Goal: Use online tool/utility: Utilize a website feature to perform a specific function

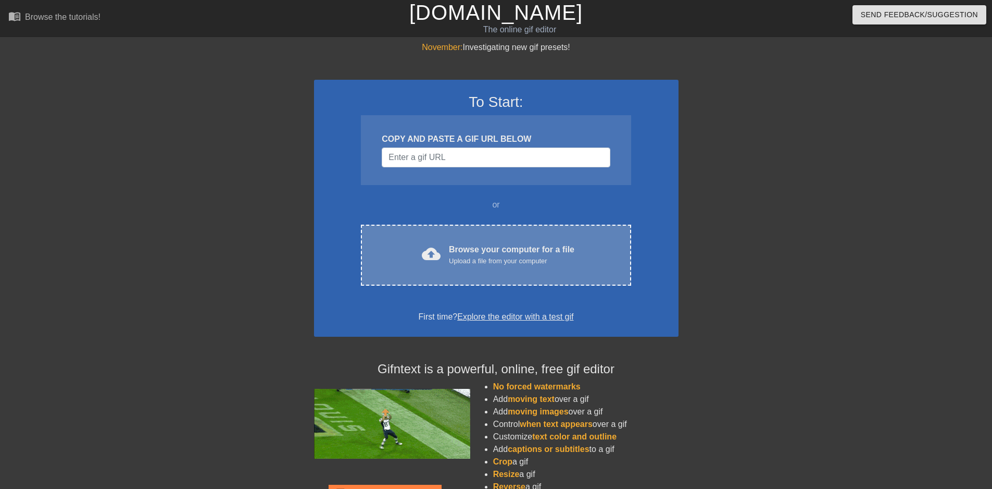
click at [490, 265] on div "Upload a file from your computer" at bounding box center [512, 261] width 126 height 10
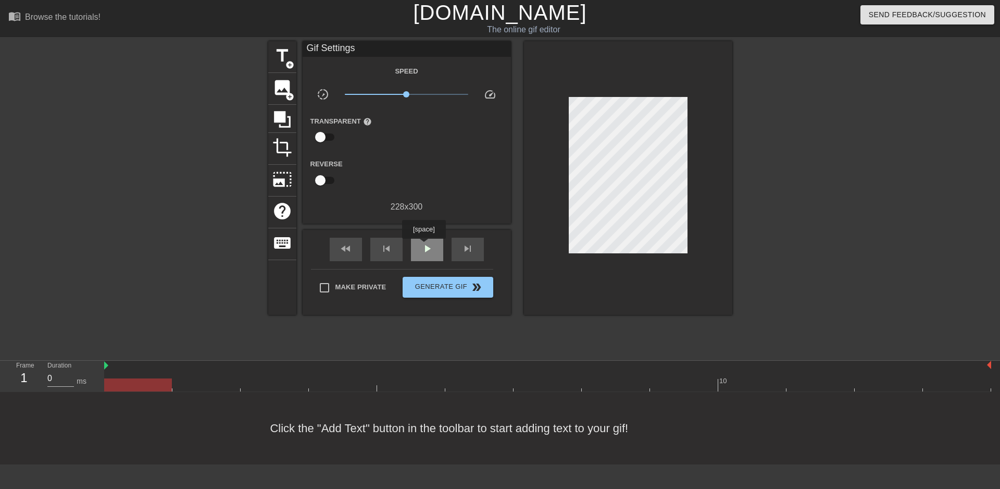
click at [423, 246] on span "play_arrow" at bounding box center [427, 248] width 13 height 13
type input "100"
click at [423, 246] on span "pause" at bounding box center [427, 248] width 13 height 13
click at [291, 63] on span "add_circle" at bounding box center [289, 64] width 9 height 9
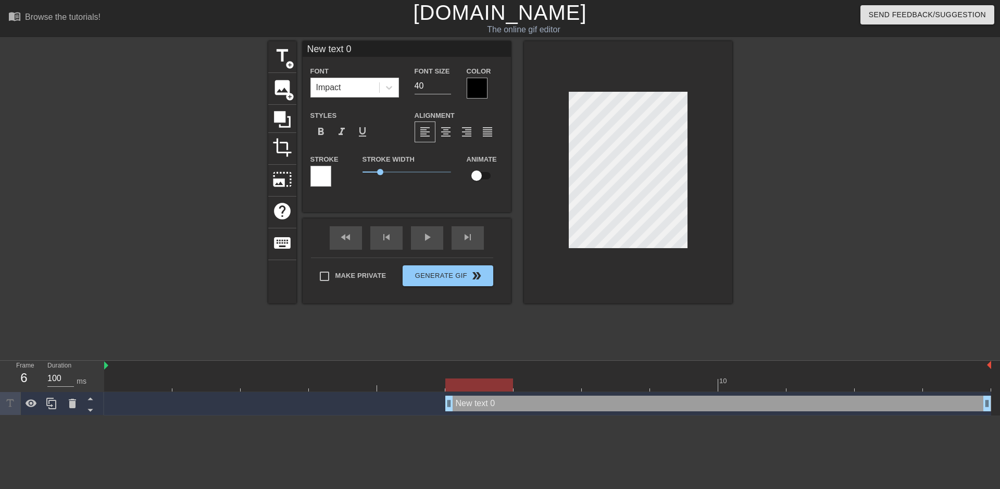
scroll to position [2, 3]
type input "New text"
type textarea "New text"
type input "New text"
type textarea "New text"
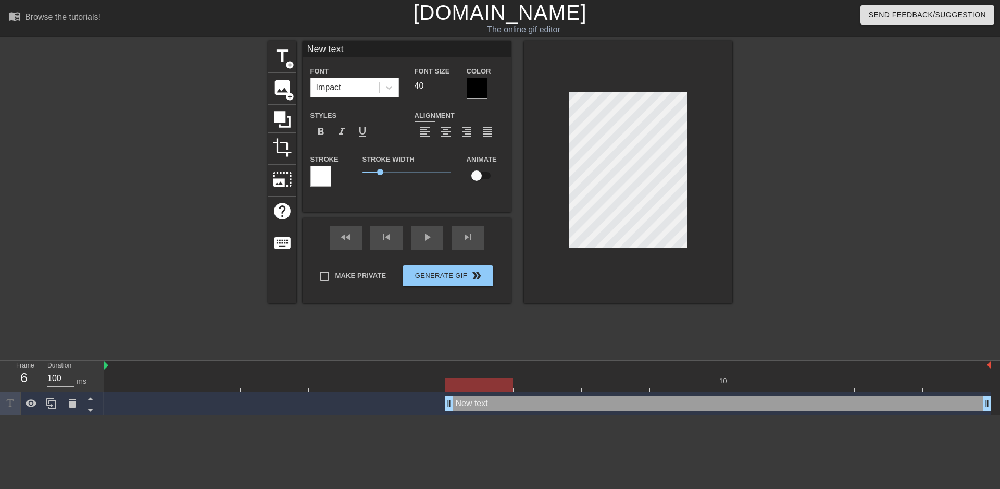
type input "New tex"
type textarea "New tex"
type input "New te"
type textarea "New te"
type input "New t"
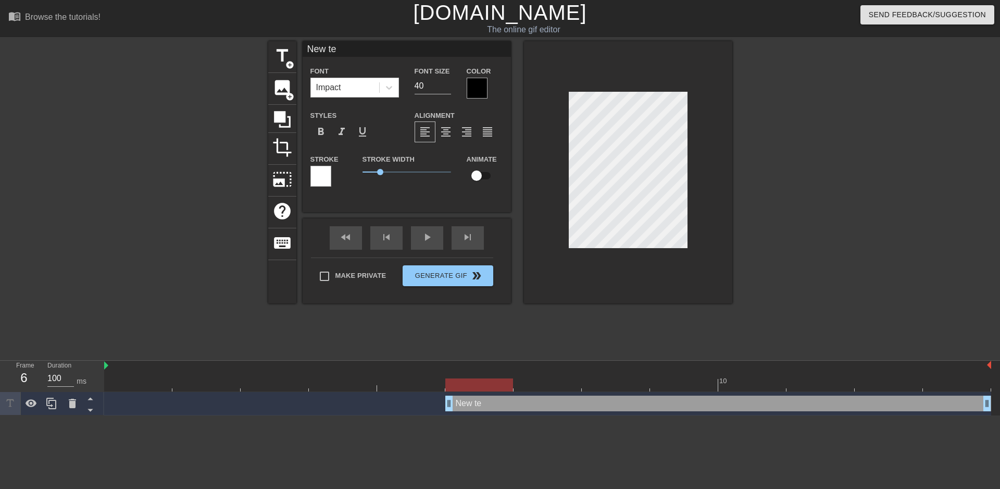
type textarea "New t"
type input "New"
type textarea "New"
type input "New"
type textarea "New"
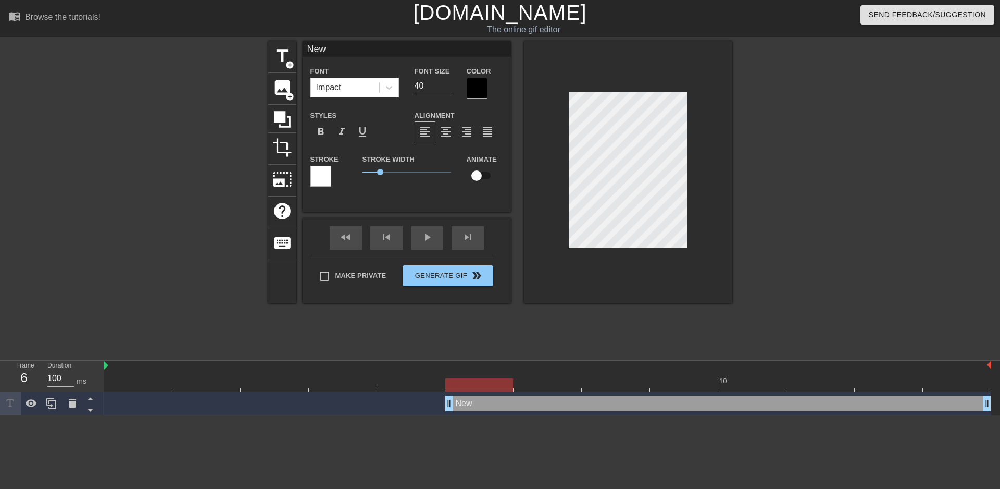
type input "Ne"
type textarea "Ne"
type input "N"
type textarea "N"
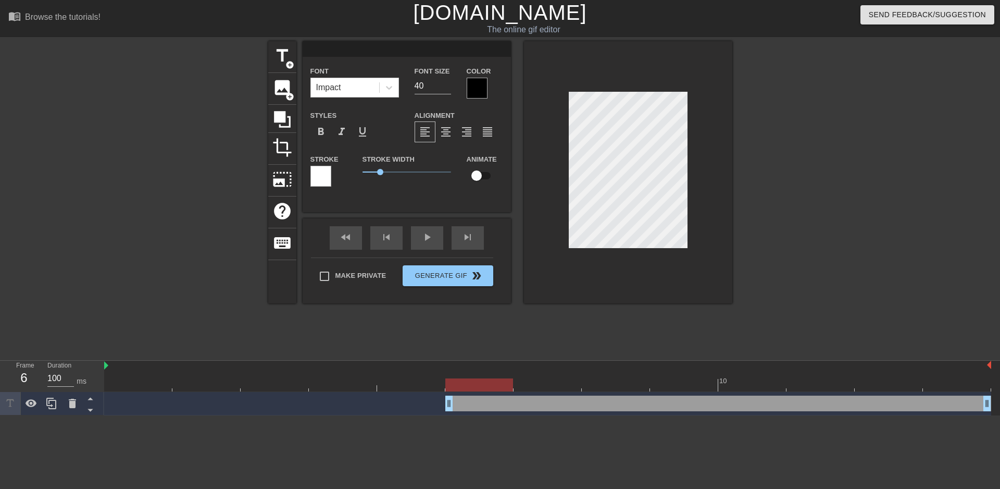
type input "ㄆ"
type textarea "ㄆ"
type input "ㄆㄧ"
type textarea "ㄆㄧ"
type input "闢"
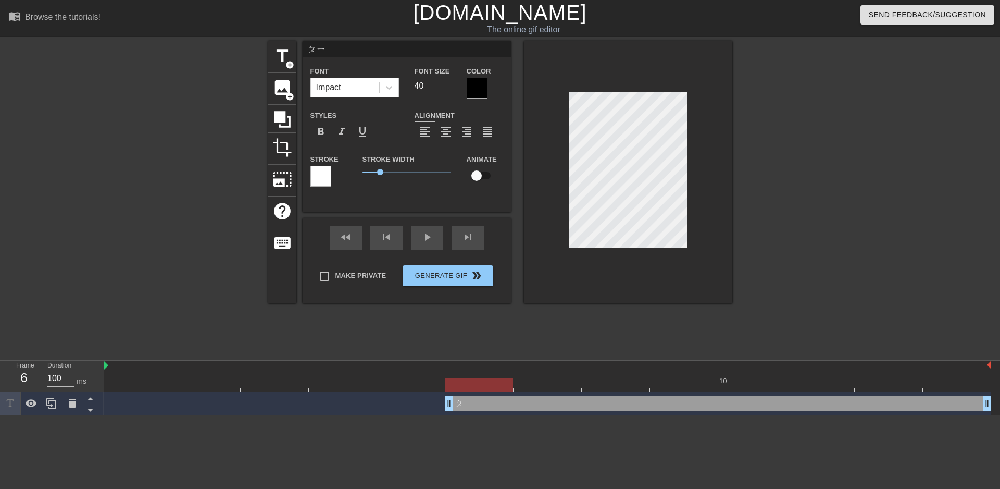
type textarea "闢"
type input "闢ㄆ"
type textarea "闢ㄆ"
type input "闢ㄆㄟ"
type textarea "闢ㄆㄟ"
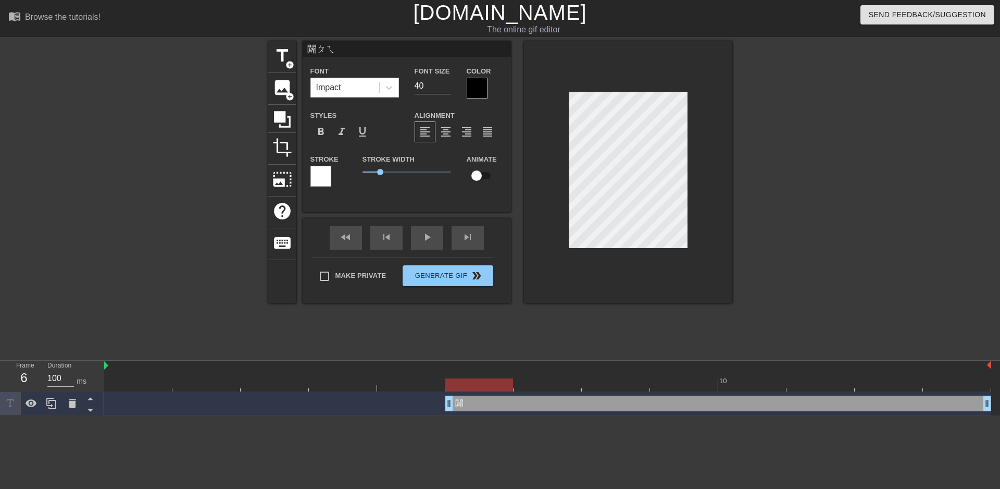
type input "闢配"
type textarea "闢配"
type input "闢配ㄐ"
type textarea "闢配ㄐ"
type input "闢配ㄐㄧ"
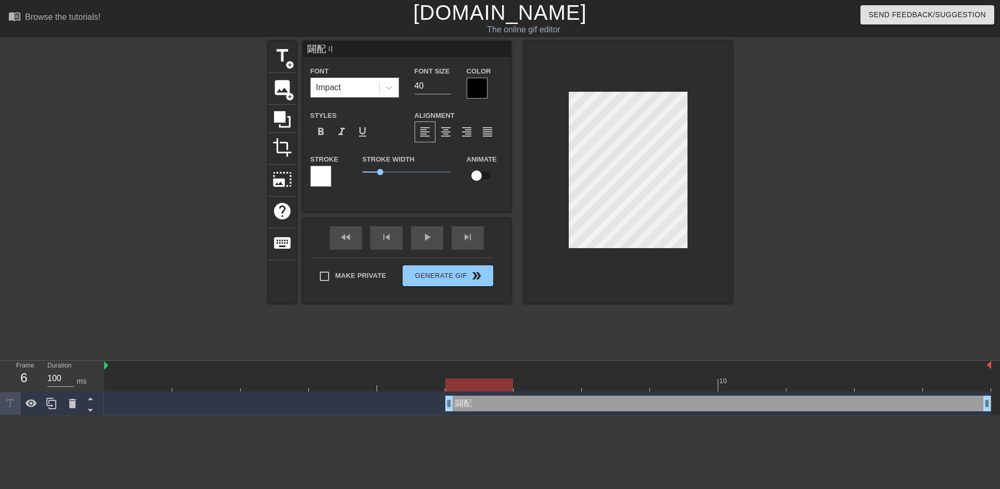
type textarea "闢配ㄐㄧ"
type input "闢配ㄐㄧㄠ"
type textarea "闢配ㄐㄧㄠ"
type input "闢配較"
type textarea "闢配較"
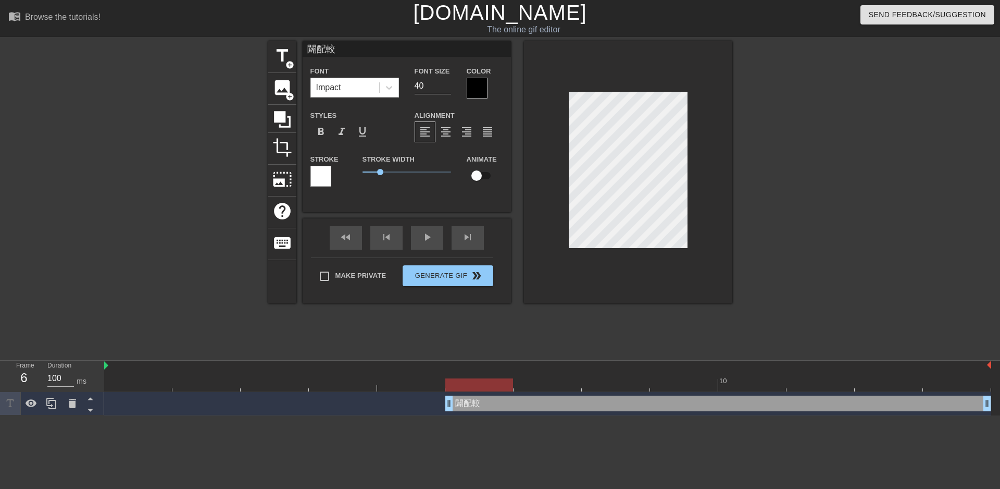
scroll to position [2, 3]
type input "闢配叫"
type textarea "闢配叫"
type input "屁配叫"
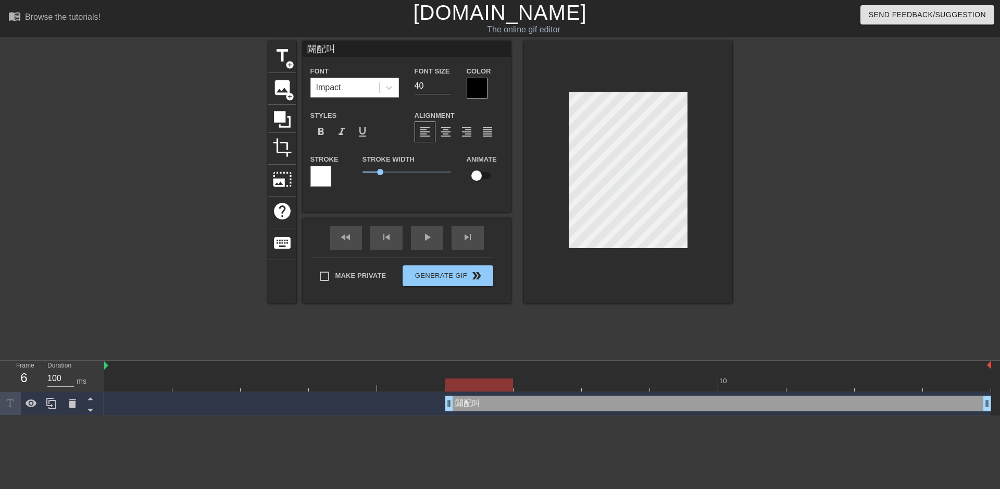
type textarea "屁配叫"
click at [472, 89] on div at bounding box center [477, 88] width 21 height 21
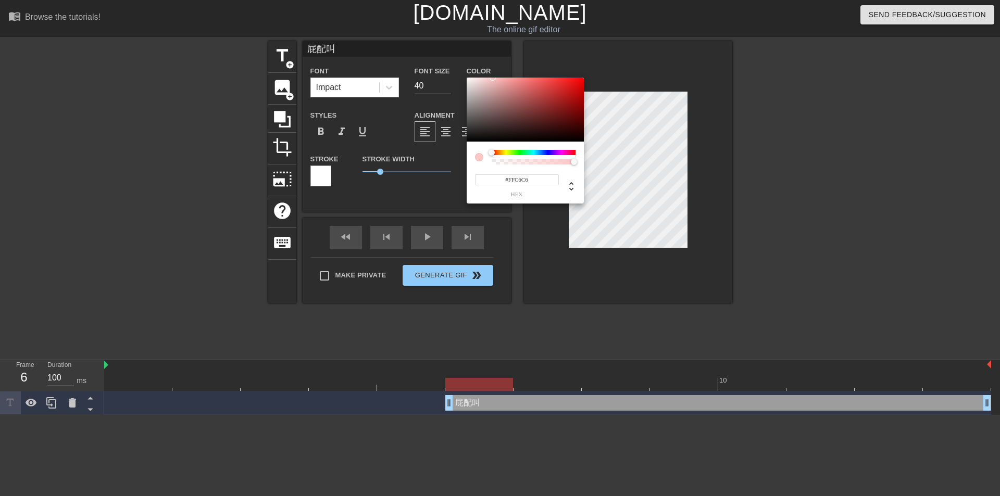
type input "#FFFFFF"
drag, startPoint x: 484, startPoint y: 101, endPoint x: 463, endPoint y: 74, distance: 33.8
click at [463, 74] on div "#FFFFFF hex" at bounding box center [500, 248] width 1000 height 496
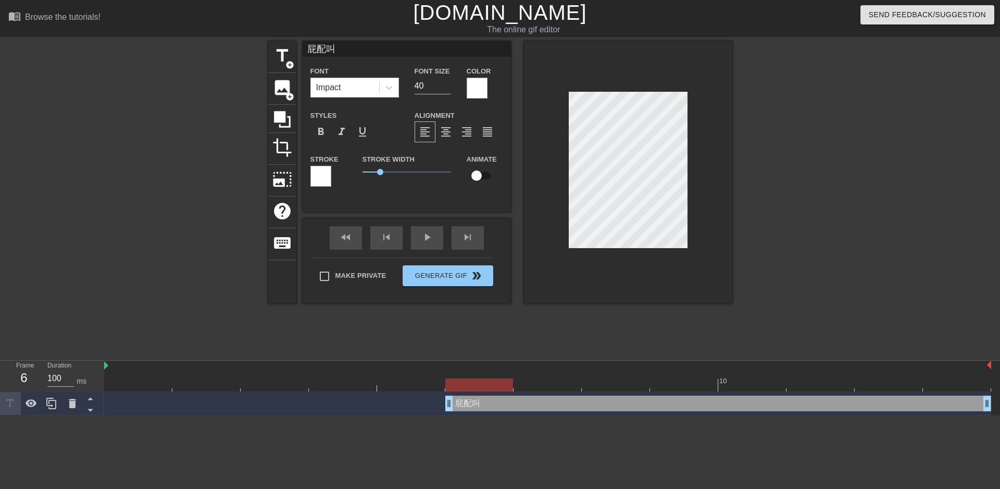
scroll to position [2, 3]
type input "屁配"
type textarea "屁配"
type input "屁"
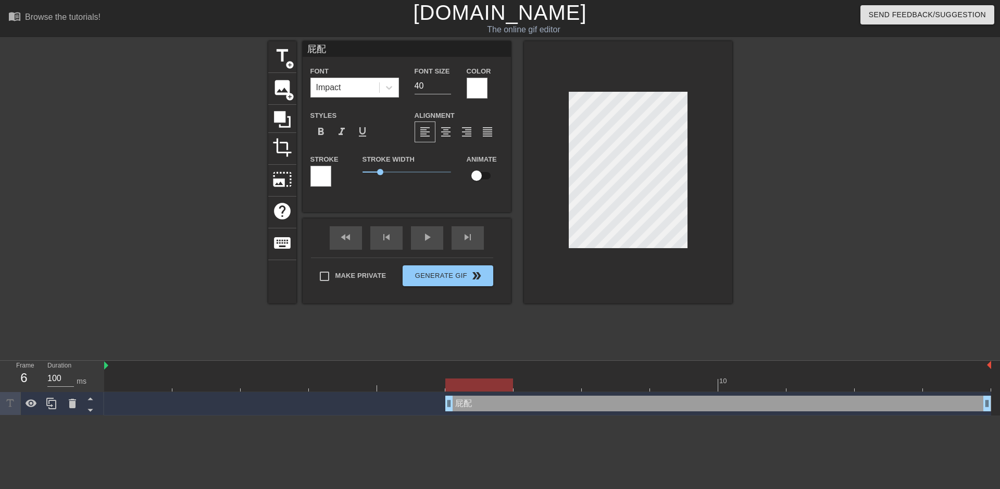
type textarea "屁"
type input "ㄍ"
type textarea "ㄍ"
type input "ㄐ"
type textarea "ㄐ"
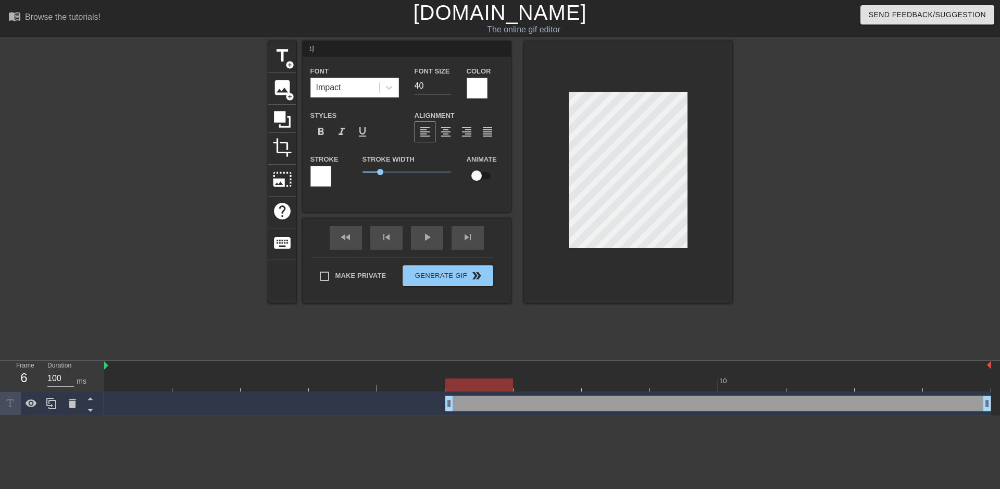
type input "ㄐㄧ"
type textarea "ㄐㄧ"
type input "幾"
type textarea "幾"
type input "幾ㄎ"
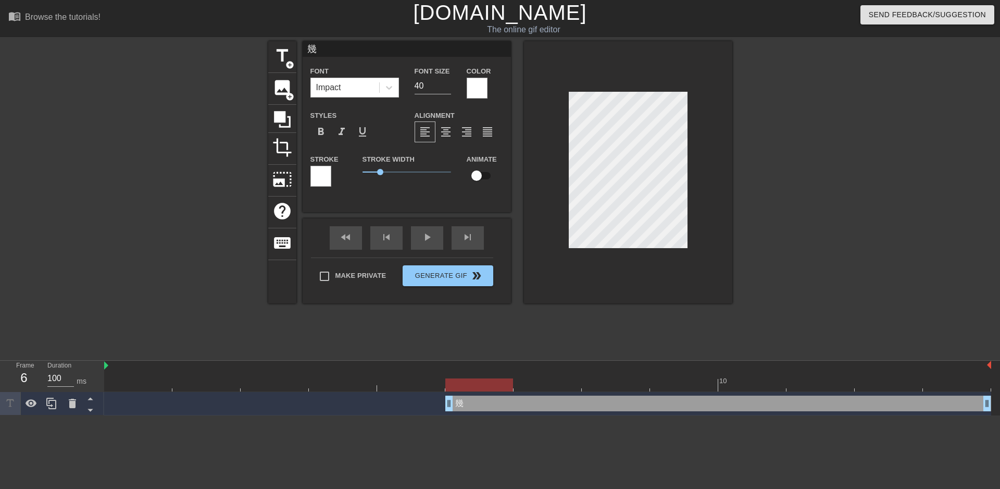
type textarea "幾ㄎ"
type input "幾ㄎㄡ"
type textarea "幾ㄎㄡ"
type input "己摳"
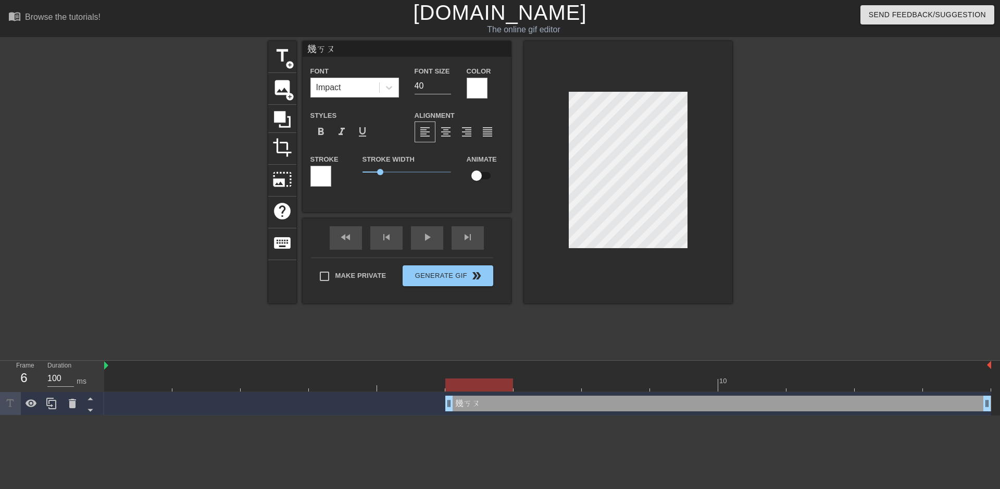
type textarea "己摳"
click at [471, 84] on div at bounding box center [477, 88] width 21 height 21
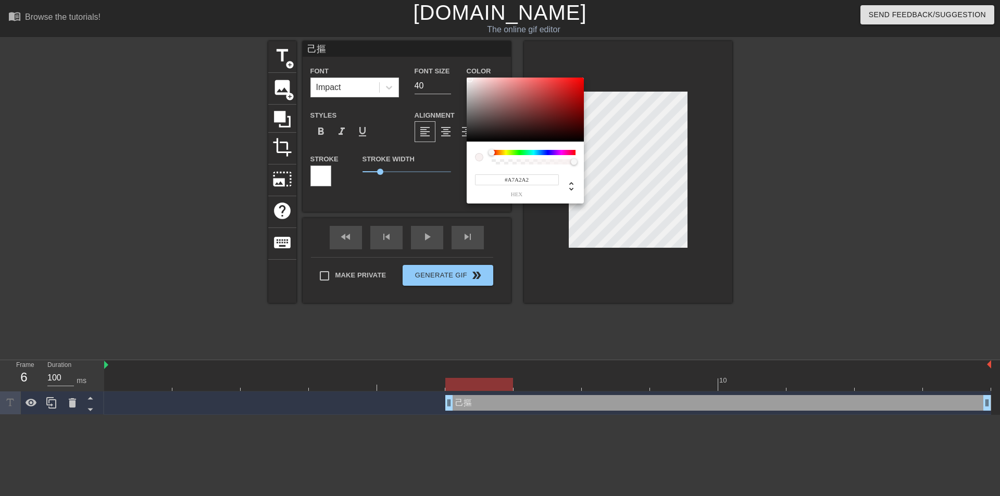
type input "#000000"
drag, startPoint x: 483, startPoint y: 131, endPoint x: 462, endPoint y: 161, distance: 36.6
click at [462, 161] on div "#000000 hex" at bounding box center [500, 248] width 1000 height 496
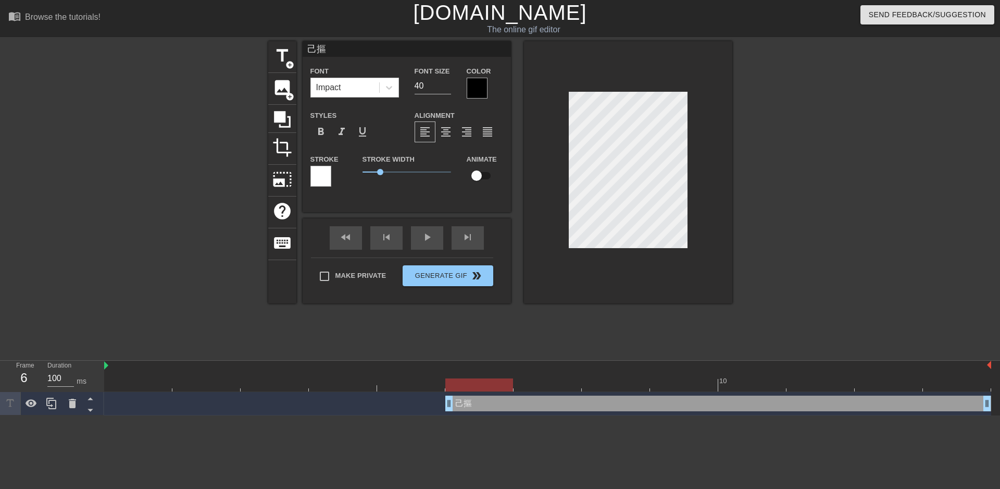
click at [326, 183] on div at bounding box center [320, 176] width 21 height 21
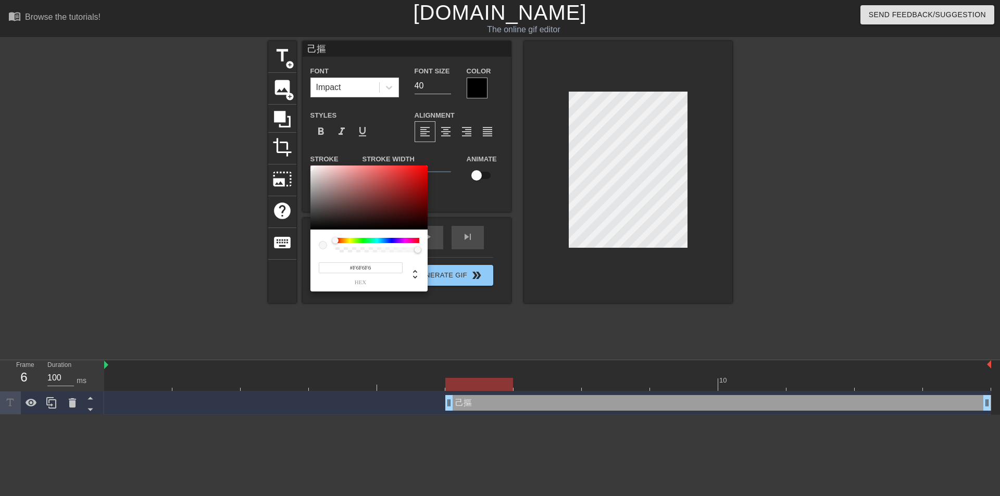
type input "#FFFFFF"
drag, startPoint x: 351, startPoint y: 195, endPoint x: 276, endPoint y: 163, distance: 81.5
click at [276, 163] on div "#FFFFFF hex" at bounding box center [500, 248] width 1000 height 496
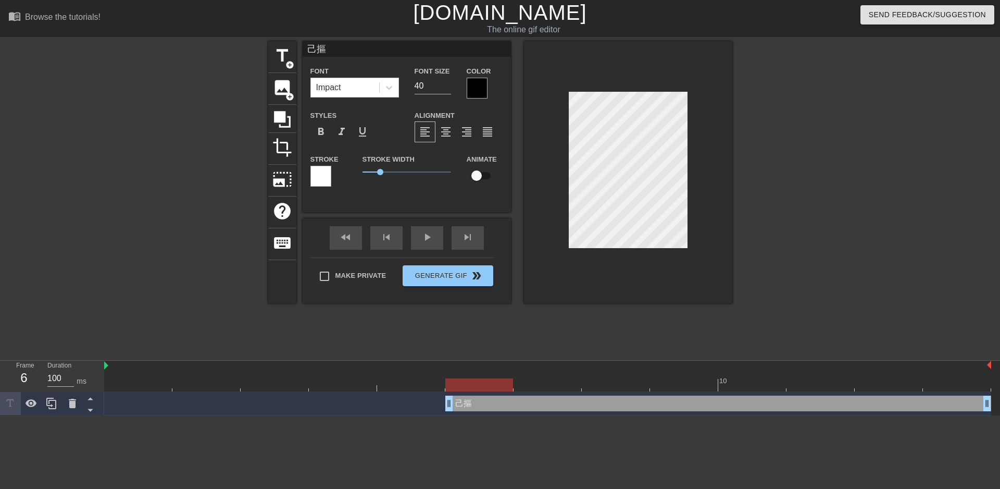
click at [479, 94] on div at bounding box center [477, 88] width 21 height 21
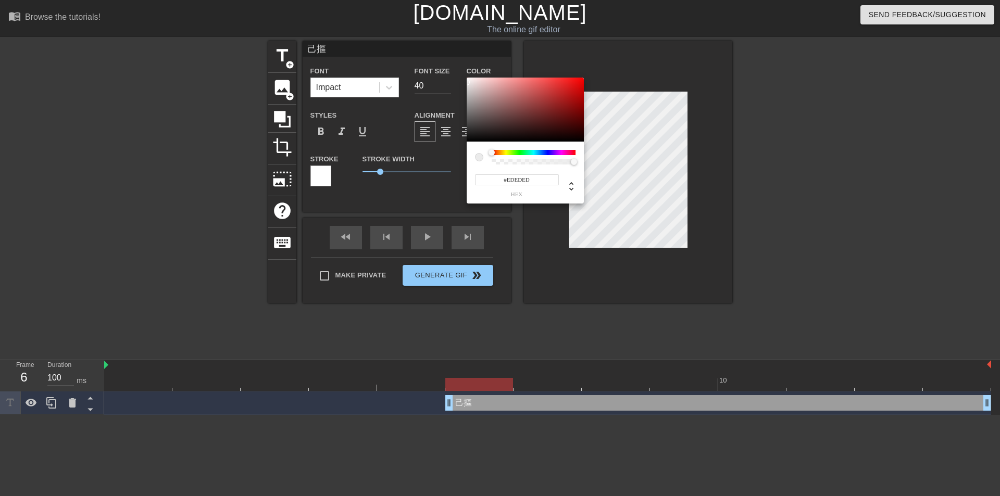
type input "#FFFFFF"
drag, startPoint x: 488, startPoint y: 113, endPoint x: 452, endPoint y: 68, distance: 57.0
click at [452, 68] on div "#FFFFFF hex" at bounding box center [500, 248] width 1000 height 496
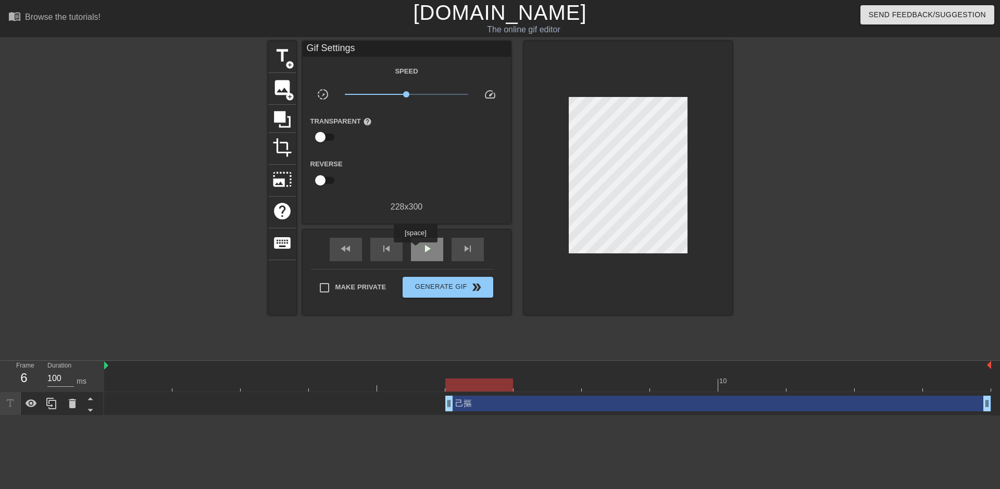
click at [422, 247] on span "play_arrow" at bounding box center [427, 248] width 13 height 13
click at [416, 251] on div "pause" at bounding box center [427, 249] width 32 height 23
click at [416, 251] on div "play_arrow" at bounding box center [427, 249] width 32 height 23
click at [416, 251] on div "pause" at bounding box center [427, 249] width 32 height 23
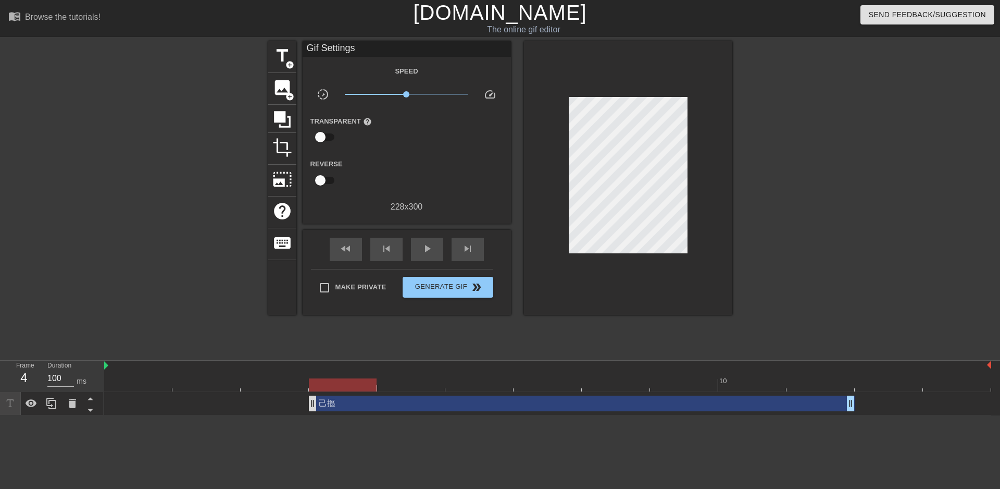
drag, startPoint x: 479, startPoint y: 404, endPoint x: 316, endPoint y: 410, distance: 163.2
click at [316, 410] on div "己摳 drag_handle drag_handle" at bounding box center [582, 403] width 546 height 16
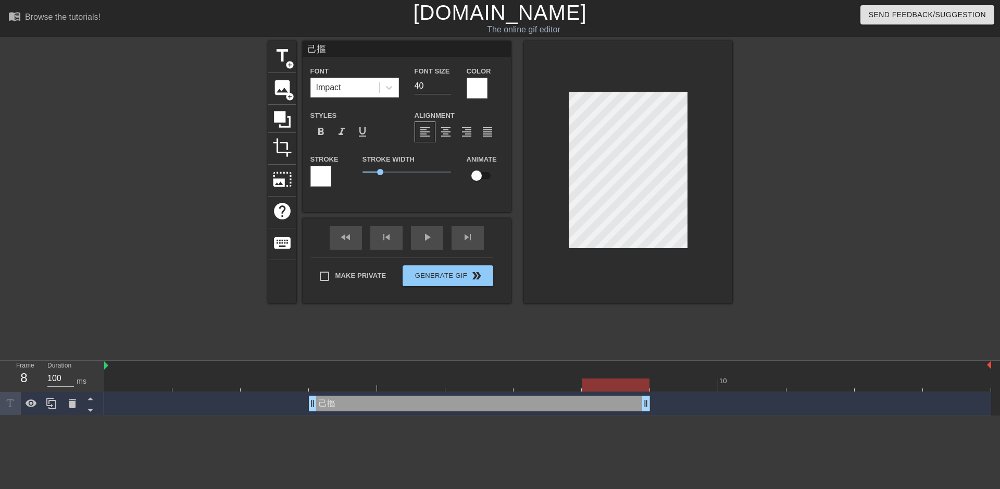
drag, startPoint x: 852, startPoint y: 406, endPoint x: 666, endPoint y: 419, distance: 186.4
click at [666, 415] on html "menu_book Browse the tutorials! [DOMAIN_NAME] The online gif editor Send Feedba…" at bounding box center [500, 207] width 1000 height 415
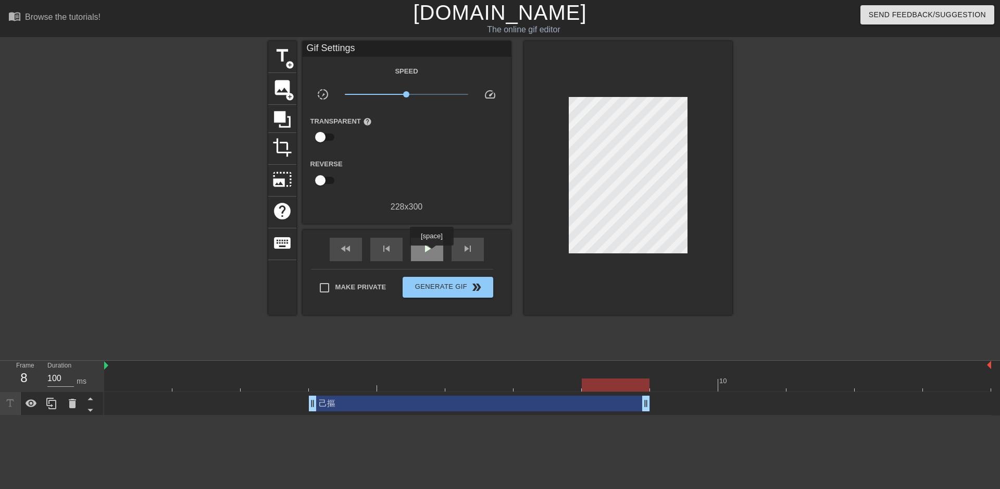
click at [431, 253] on span "play_arrow" at bounding box center [427, 248] width 13 height 13
click at [431, 253] on span "pause" at bounding box center [427, 248] width 13 height 13
click at [51, 407] on icon at bounding box center [51, 403] width 13 height 13
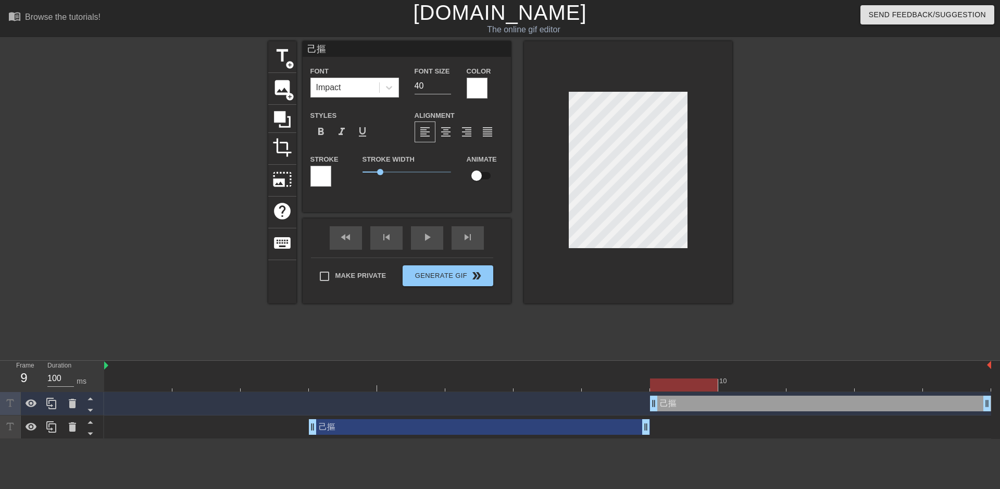
drag, startPoint x: 451, startPoint y: 403, endPoint x: 784, endPoint y: 393, distance: 334.0
click at [784, 393] on div "己摳 drag_handle drag_handle" at bounding box center [547, 403] width 887 height 23
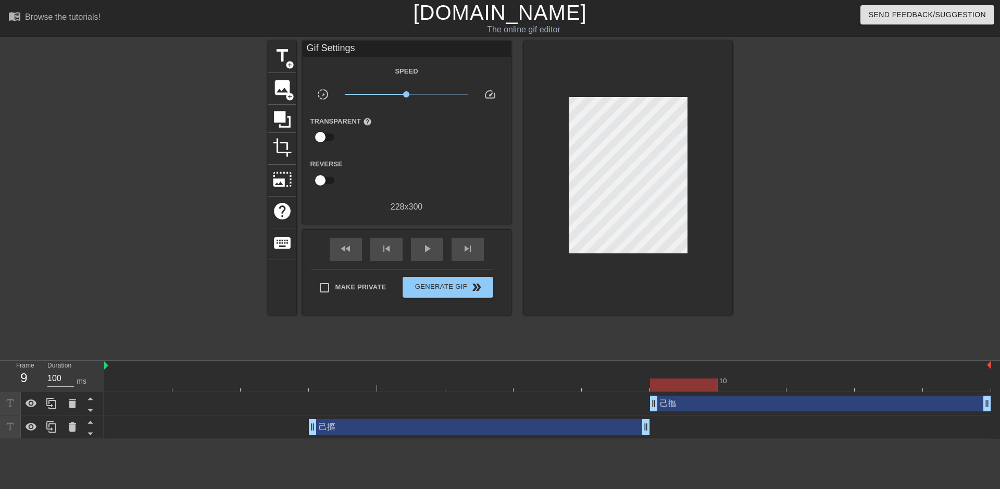
click at [573, 347] on div "title add_circle image add_circle crop photo_size_select_large help keyboard Gi…" at bounding box center [500, 197] width 464 height 313
click at [421, 241] on div "play_arrow" at bounding box center [427, 249] width 32 height 23
click at [427, 248] on span "pause" at bounding box center [427, 248] width 13 height 13
click at [427, 248] on span "play_arrow" at bounding box center [427, 248] width 13 height 13
click at [427, 248] on span "pause" at bounding box center [427, 248] width 13 height 13
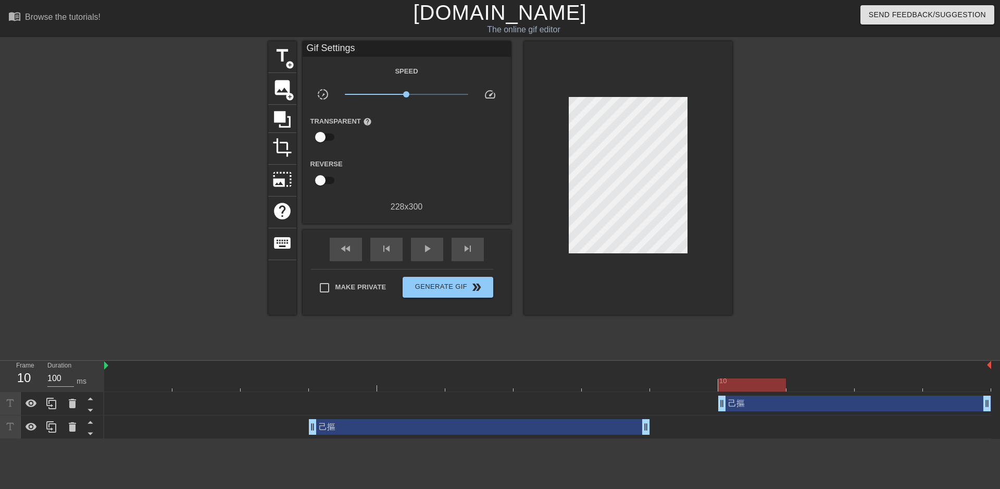
drag, startPoint x: 654, startPoint y: 405, endPoint x: 704, endPoint y: 407, distance: 50.0
click at [704, 407] on div "己摳 drag_handle drag_handle" at bounding box center [547, 403] width 887 height 16
click at [684, 345] on div "title add_circle image add_circle crop photo_size_select_large help keyboard Gi…" at bounding box center [500, 197] width 464 height 313
click at [426, 244] on span "play_arrow" at bounding box center [427, 248] width 13 height 13
click at [427, 244] on span "pause" at bounding box center [427, 248] width 13 height 13
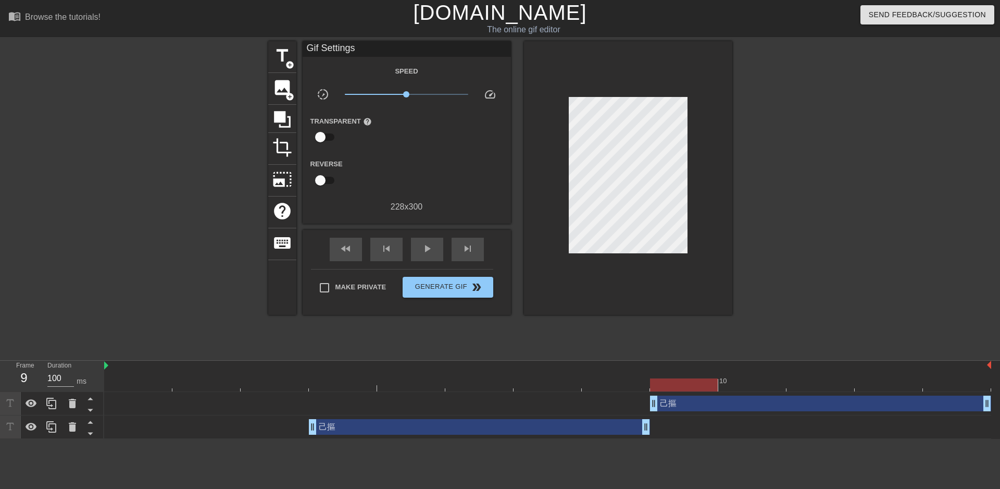
drag, startPoint x: 721, startPoint y: 401, endPoint x: 661, endPoint y: 407, distance: 60.2
click at [588, 337] on div "title add_circle image add_circle crop photo_size_select_large help keyboard Gi…" at bounding box center [500, 197] width 464 height 313
click at [423, 248] on span "play_arrow" at bounding box center [427, 248] width 13 height 13
click at [423, 248] on span "pause" at bounding box center [427, 248] width 13 height 13
drag, startPoint x: 654, startPoint y: 402, endPoint x: 660, endPoint y: 363, distance: 39.0
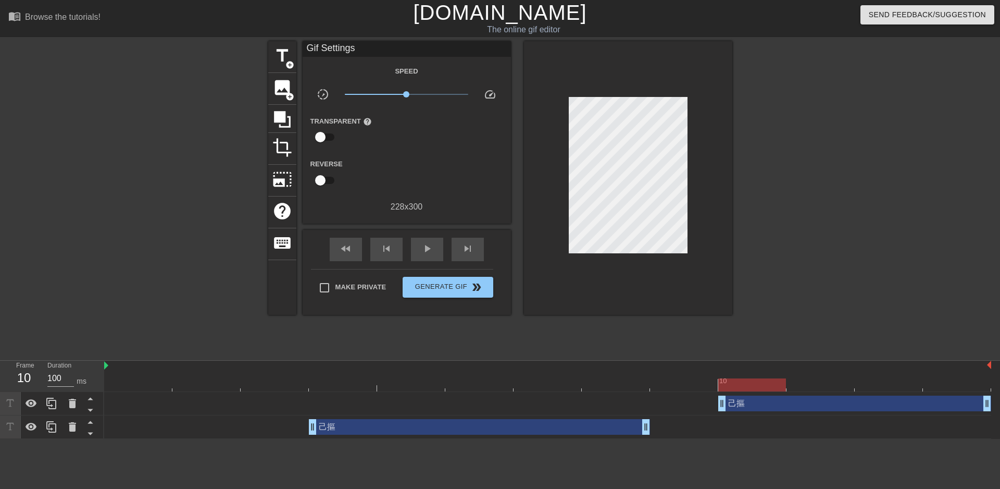
click at [704, 405] on div "己摳 drag_handle drag_handle" at bounding box center [547, 403] width 887 height 16
click at [647, 341] on div "title add_circle image add_circle crop photo_size_select_large help keyboard Gi…" at bounding box center [500, 197] width 464 height 313
click at [427, 249] on span "play_arrow" at bounding box center [427, 248] width 13 height 13
click at [427, 249] on span "pause" at bounding box center [427, 248] width 13 height 13
drag, startPoint x: 725, startPoint y: 403, endPoint x: 681, endPoint y: 408, distance: 43.5
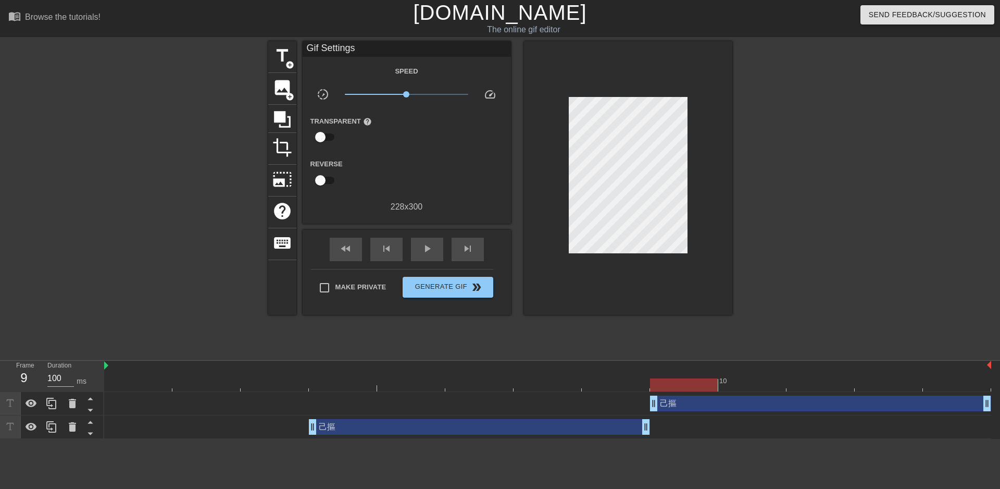
click at [731, 401] on div "己摳 drag_handle drag_handle" at bounding box center [820, 403] width 341 height 16
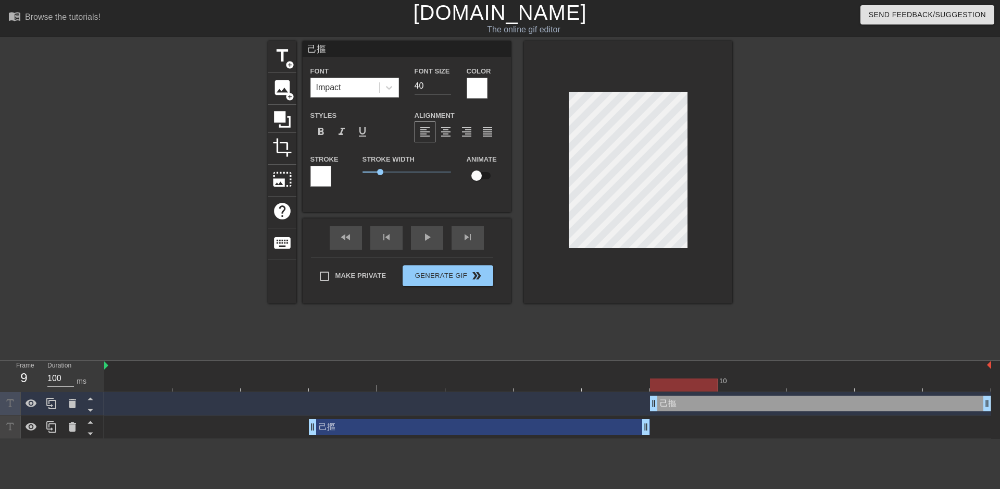
click at [488, 431] on div "己摳 drag_handle drag_handle" at bounding box center [479, 427] width 341 height 16
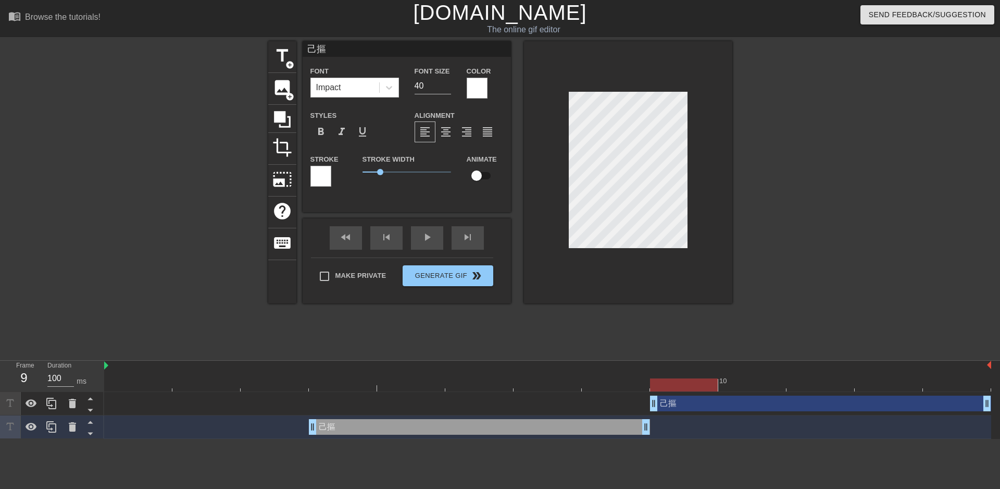
click at [756, 406] on div "己摳 drag_handle drag_handle" at bounding box center [820, 403] width 341 height 16
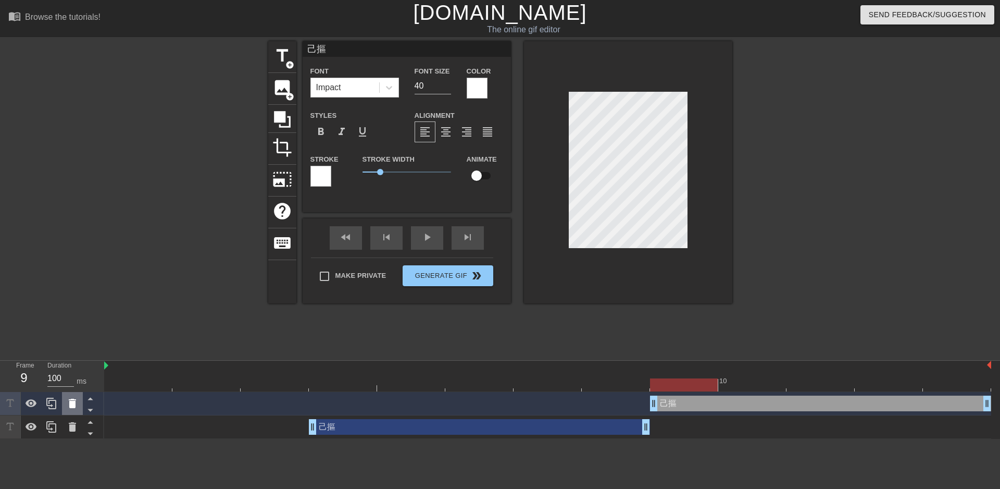
click at [72, 409] on icon at bounding box center [72, 403] width 13 height 13
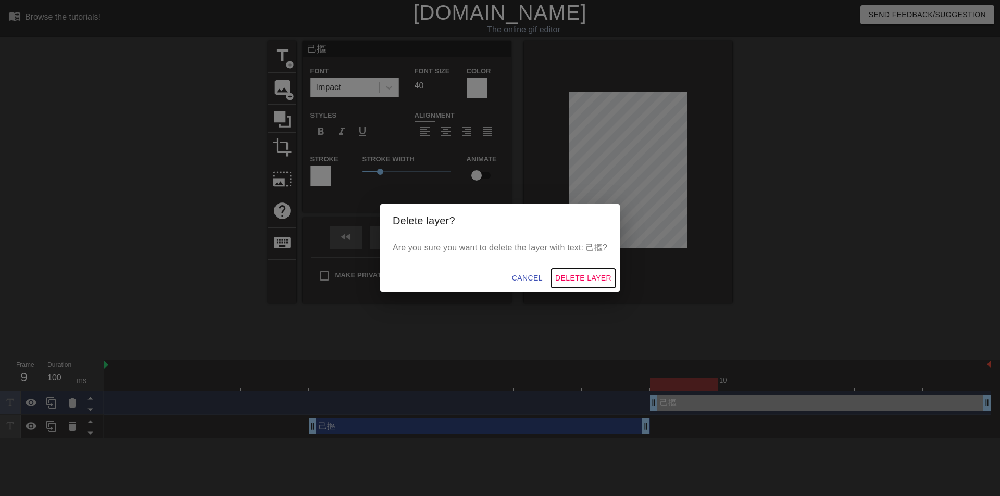
click at [593, 272] on span "Delete Layer" at bounding box center [583, 278] width 56 height 13
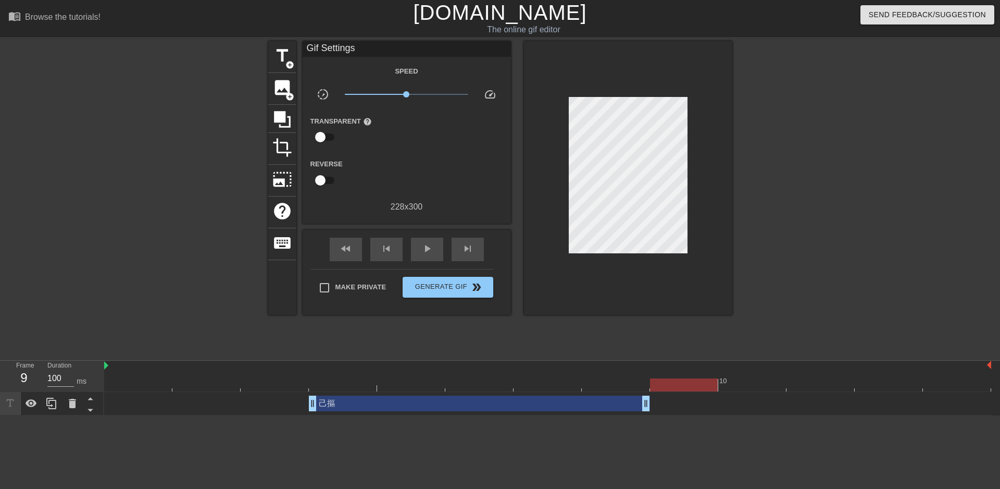
click at [703, 315] on div "title add_circle image add_circle crop photo_size_select_large help keyboard Gi…" at bounding box center [500, 197] width 464 height 313
click at [625, 402] on div "己摳 drag_handle drag_handle" at bounding box center [479, 403] width 341 height 16
click at [440, 230] on div "fast_rewind skip_previous play_arrow skip_next" at bounding box center [407, 249] width 170 height 39
click at [426, 247] on span "play_arrow" at bounding box center [427, 248] width 13 height 13
click at [426, 249] on span "pause" at bounding box center [427, 248] width 13 height 13
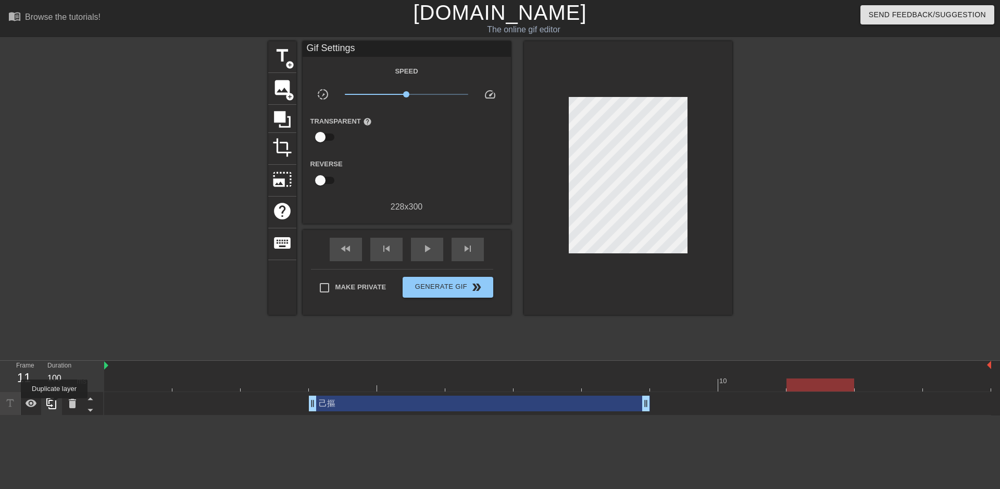
click at [54, 405] on icon at bounding box center [51, 403] width 13 height 13
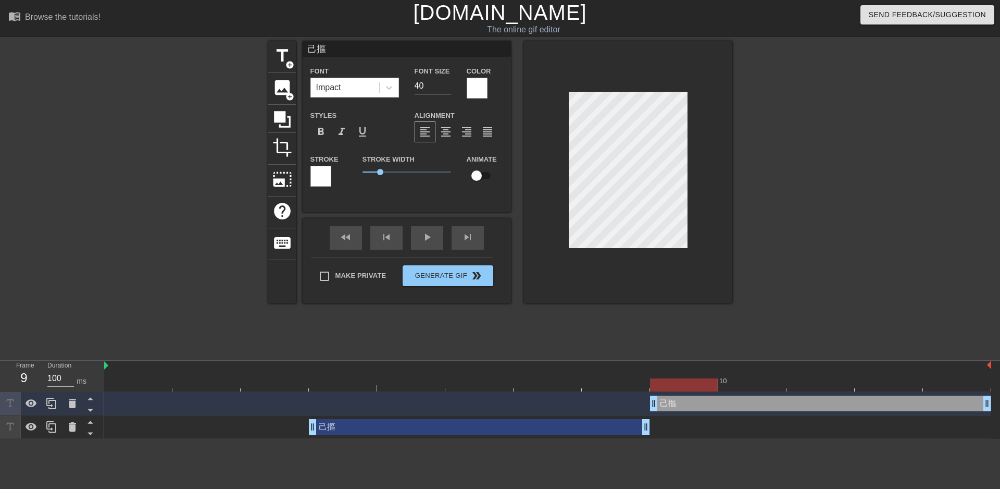
drag, startPoint x: 490, startPoint y: 404, endPoint x: 848, endPoint y: 398, distance: 357.9
click at [848, 398] on div "己摳 drag_handle drag_handle" at bounding box center [820, 403] width 341 height 16
click at [424, 235] on div "fast_rewind skip_previous play_arrow skip_next" at bounding box center [407, 237] width 170 height 39
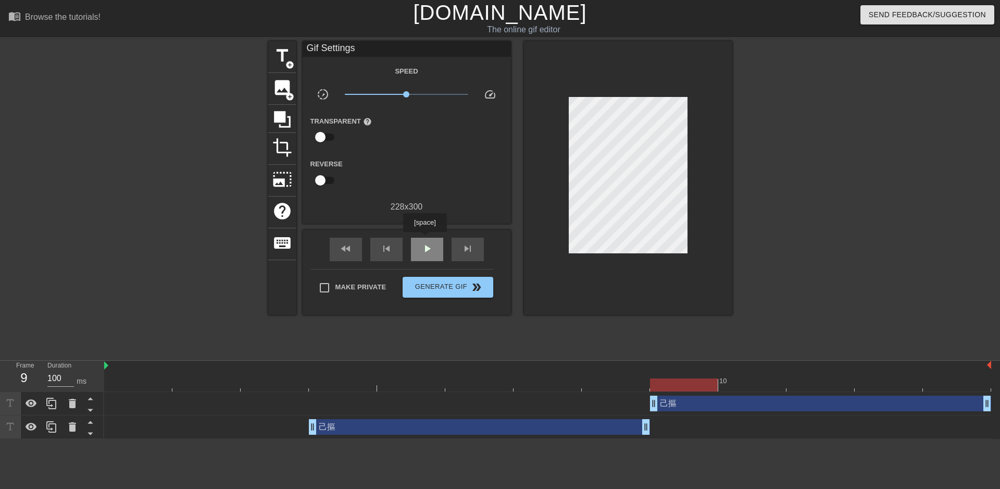
click at [424, 239] on div "play_arrow" at bounding box center [427, 249] width 32 height 23
click at [424, 239] on div "pause" at bounding box center [427, 249] width 32 height 23
click at [424, 239] on div "play_arrow" at bounding box center [427, 249] width 32 height 23
type input "100"
click at [791, 228] on div at bounding box center [823, 197] width 156 height 313
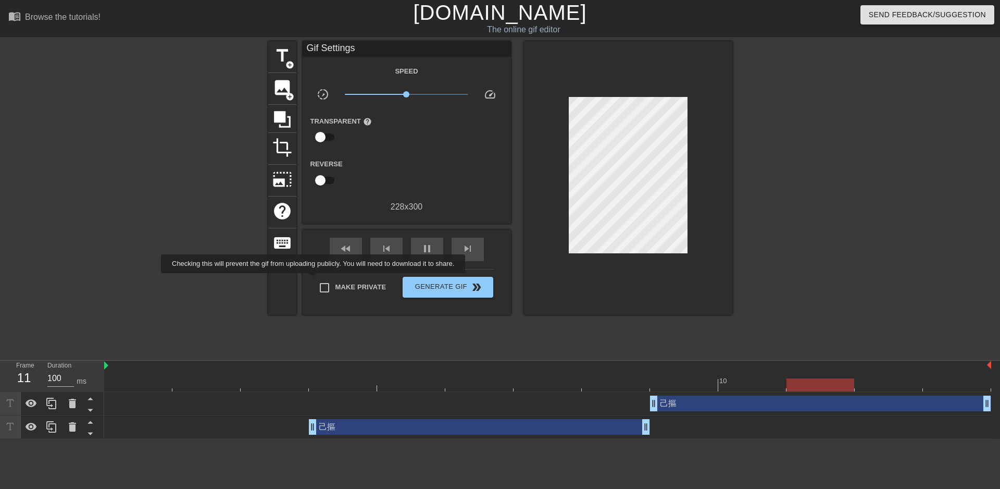
click at [343, 284] on span "Make Private" at bounding box center [360, 287] width 51 height 10
click at [335, 284] on input "Make Private" at bounding box center [325, 288] width 22 height 22
checkbox input "true"
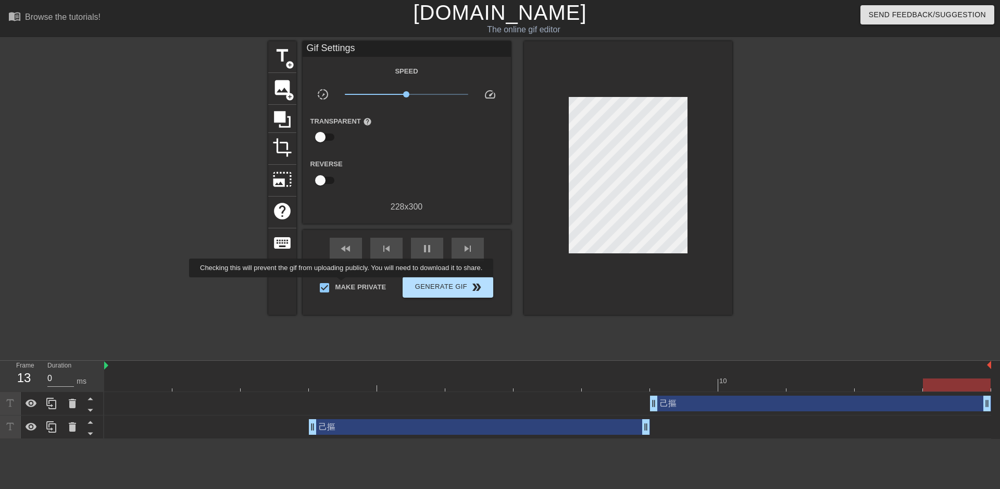
type input "100"
click at [449, 281] on span "Generate Gif double_arrow" at bounding box center [448, 287] width 82 height 13
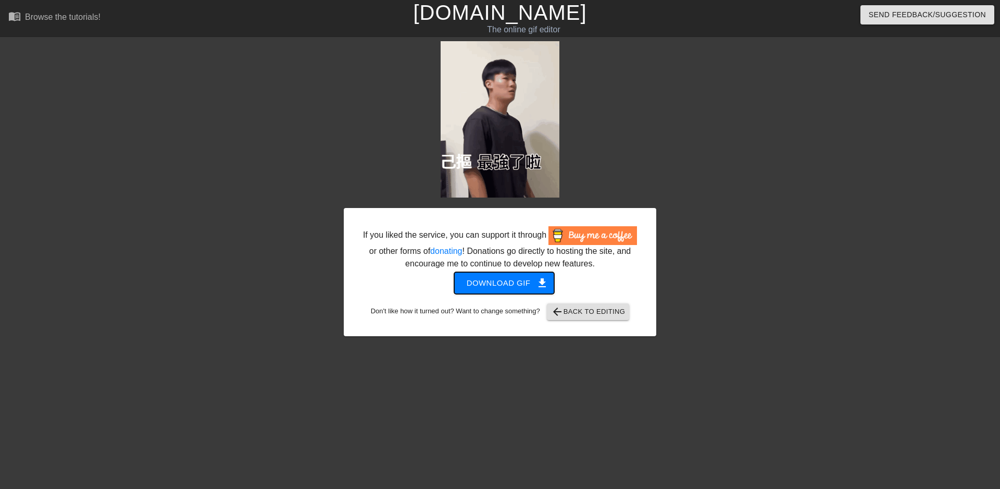
click at [506, 280] on span "Download gif get_app" at bounding box center [505, 283] width 76 height 14
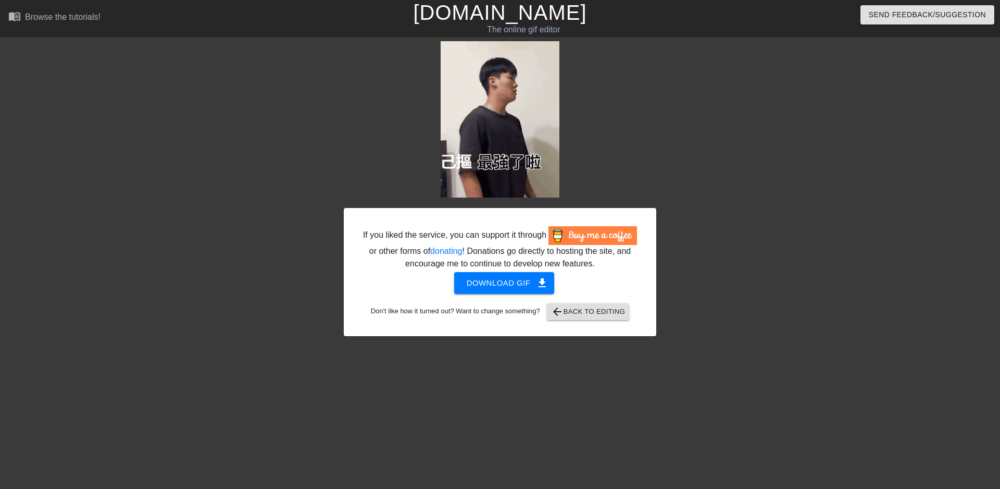
click at [596, 115] on div "If you liked the service, you can support it through or other forms of donating…" at bounding box center [500, 188] width 313 height 295
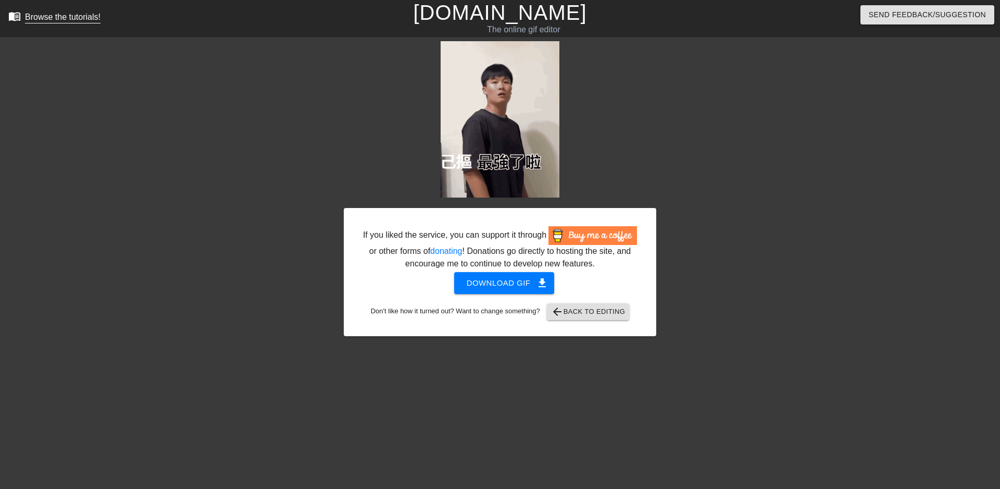
click at [59, 20] on div "Browse the tutorials!" at bounding box center [63, 17] width 76 height 9
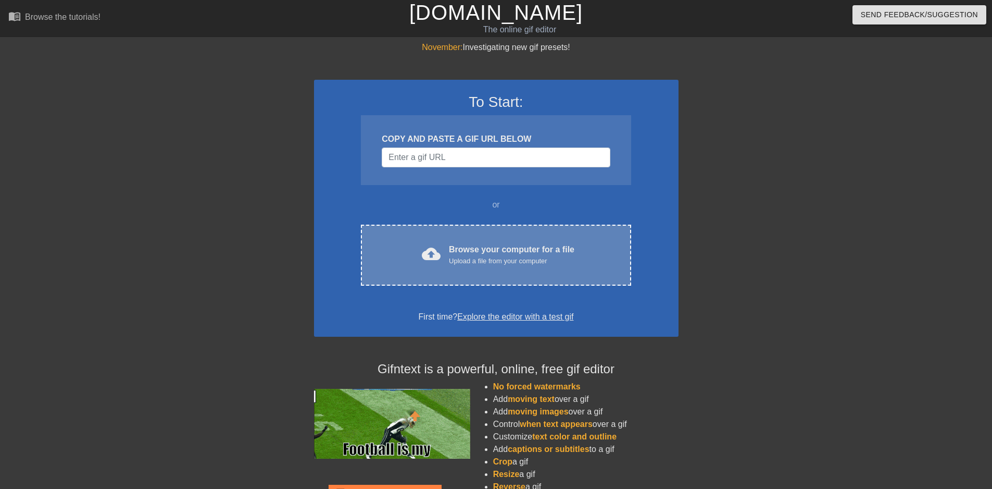
click at [461, 258] on div "Upload a file from your computer" at bounding box center [512, 261] width 126 height 10
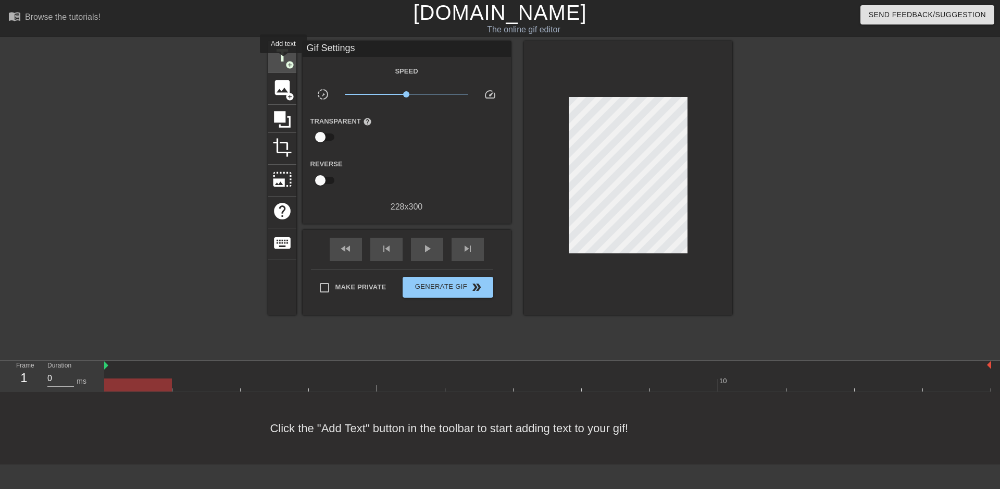
click at [283, 59] on span "title" at bounding box center [282, 56] width 20 height 20
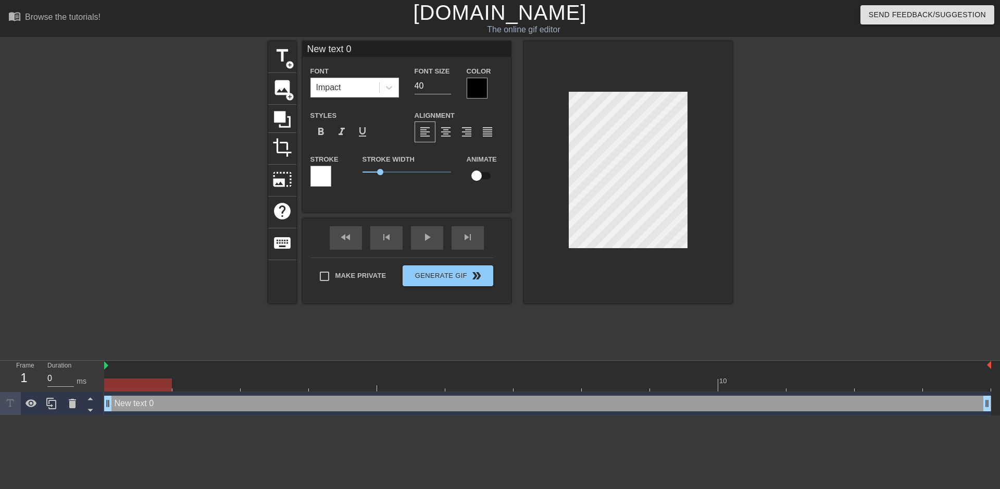
scroll to position [2, 3]
type input "New text"
type textarea "New text"
type input "New text"
type textarea "New text"
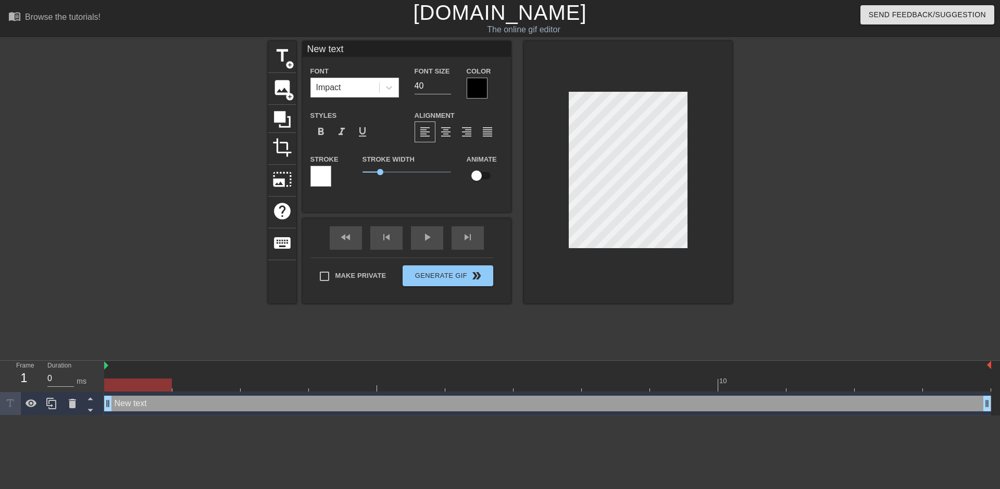
type input "New tex"
type textarea "New tex"
type input "New te"
type textarea "New te"
type input "New t"
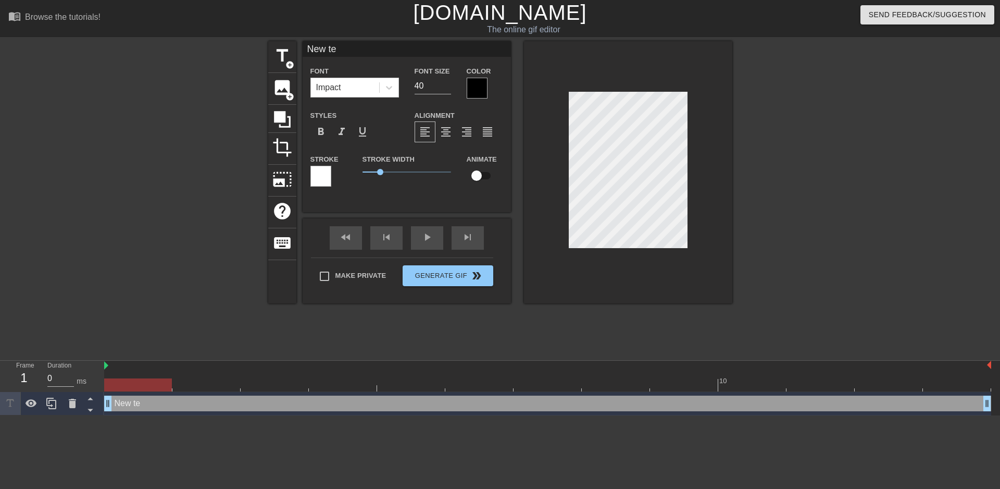
type textarea "New t"
type input "New"
type textarea "New"
type input "New"
type textarea "New"
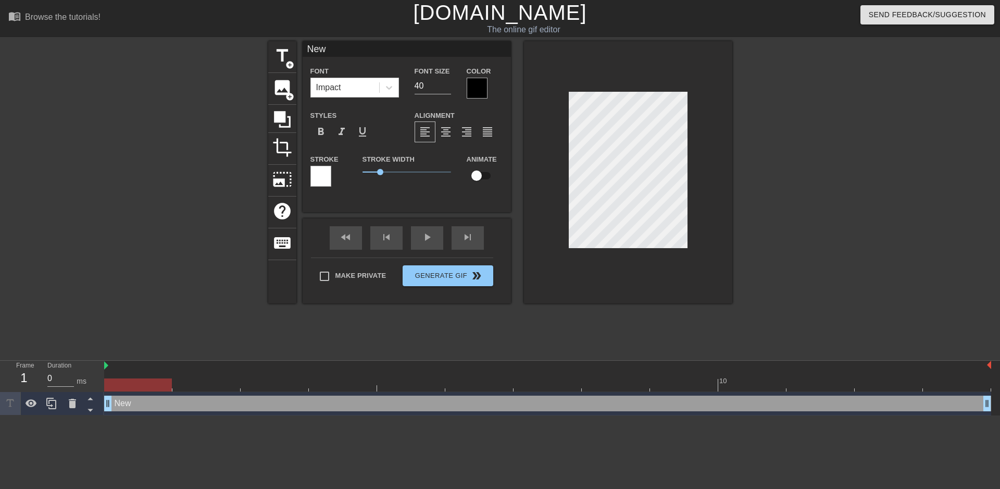
type input "Ne"
type textarea "Ne"
type input "N"
type textarea "N"
type input "ㄍ"
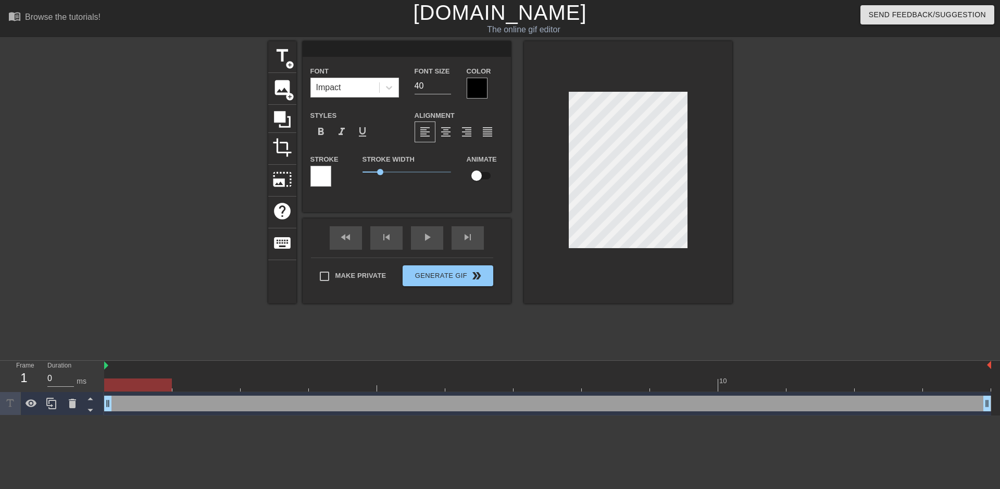
type textarea "ㄍ"
type input "ㄧ"
type textarea "ㄧ"
type input "ㄧㄠ"
type textarea "ㄧㄠ"
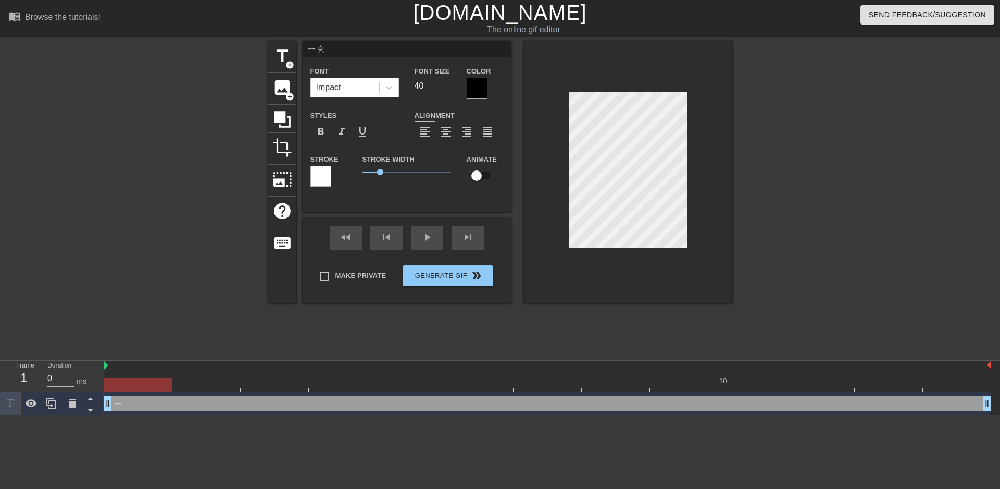
type input "要"
type textarea "要"
type input "要ㄨ"
type textarea "要ㄨ"
type input "要ㄨㄟ"
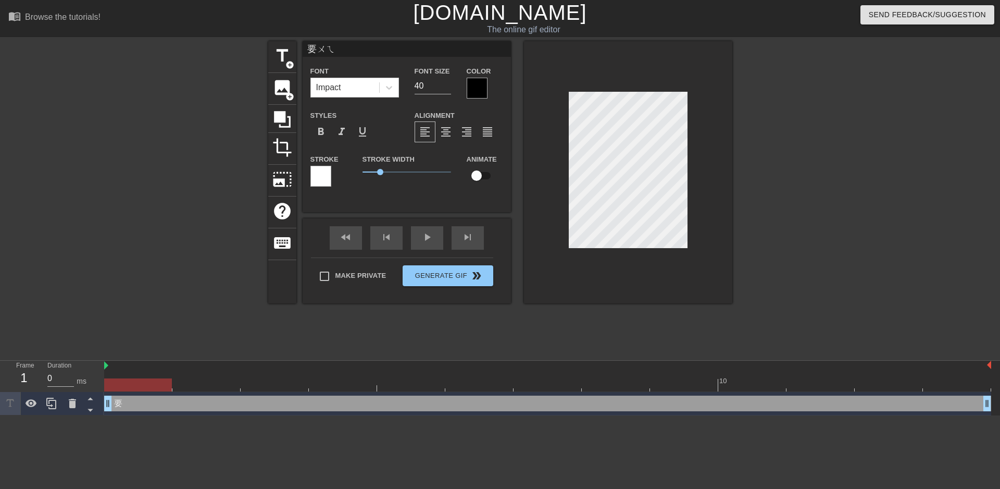
scroll to position [1, 2]
type textarea "要瑋"
type input "耀瑋"
type textarea "耀瑋"
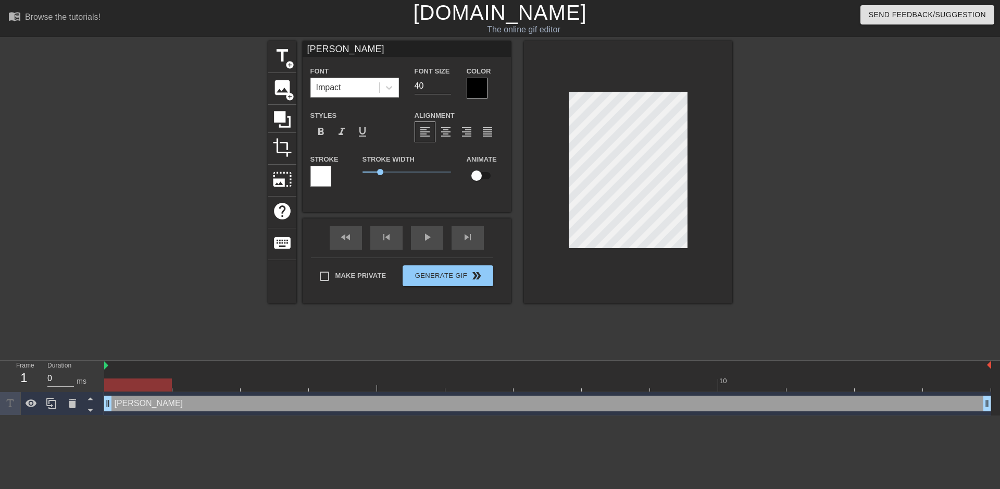
click at [326, 180] on div at bounding box center [320, 176] width 21 height 21
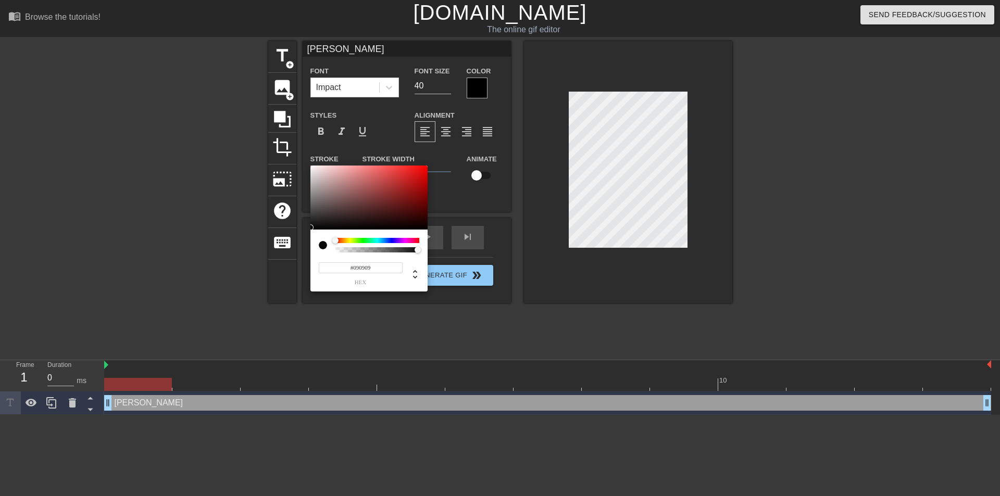
type input "#000000"
drag, startPoint x: 323, startPoint y: 208, endPoint x: 420, endPoint y: 195, distance: 97.2
click at [308, 244] on div "#000000 hex" at bounding box center [500, 248] width 1000 height 496
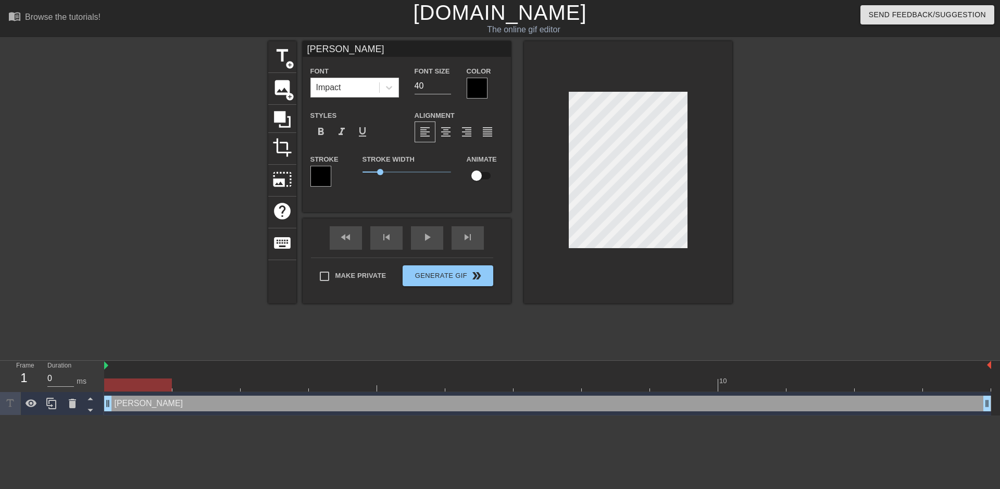
click at [474, 83] on div at bounding box center [477, 88] width 21 height 21
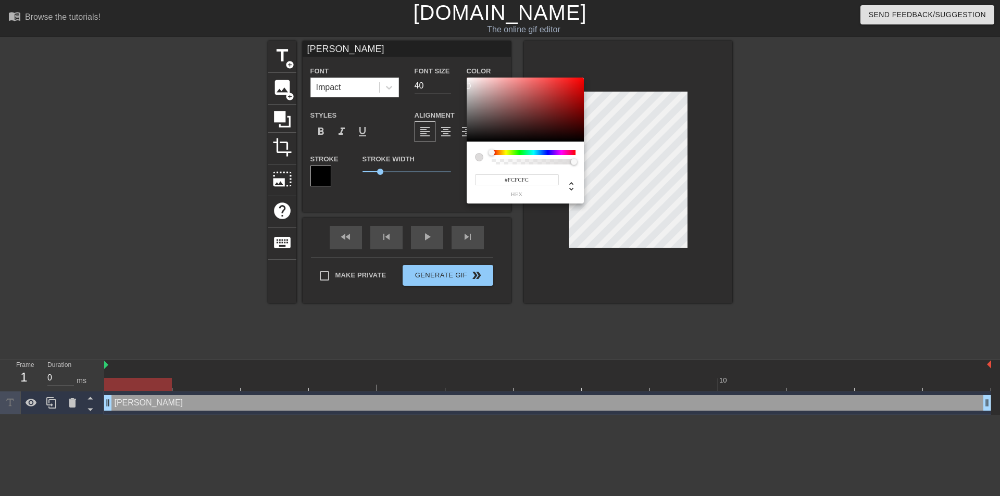
type input "#FFFFFF"
drag, startPoint x: 478, startPoint y: 114, endPoint x: 451, endPoint y: 61, distance: 59.9
click at [451, 61] on div "#FFFFFF hex" at bounding box center [500, 248] width 1000 height 496
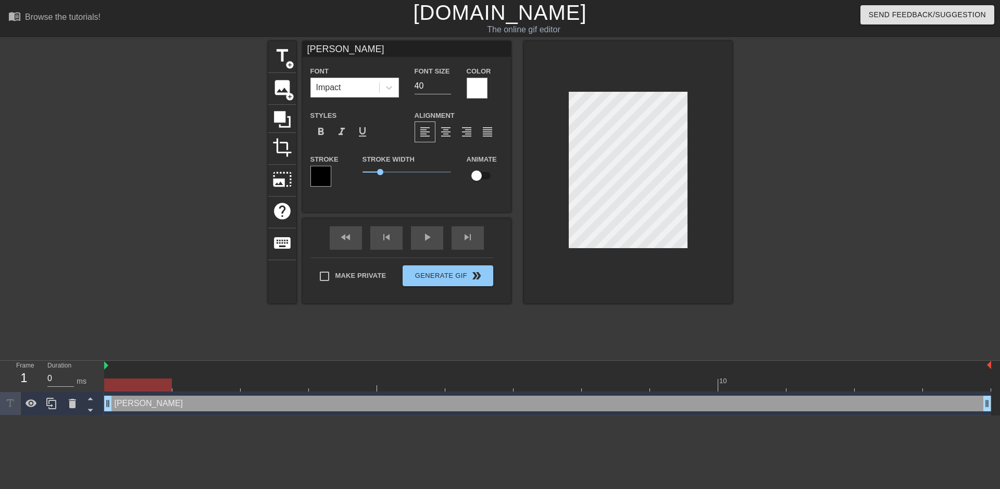
click at [321, 178] on div at bounding box center [320, 176] width 21 height 21
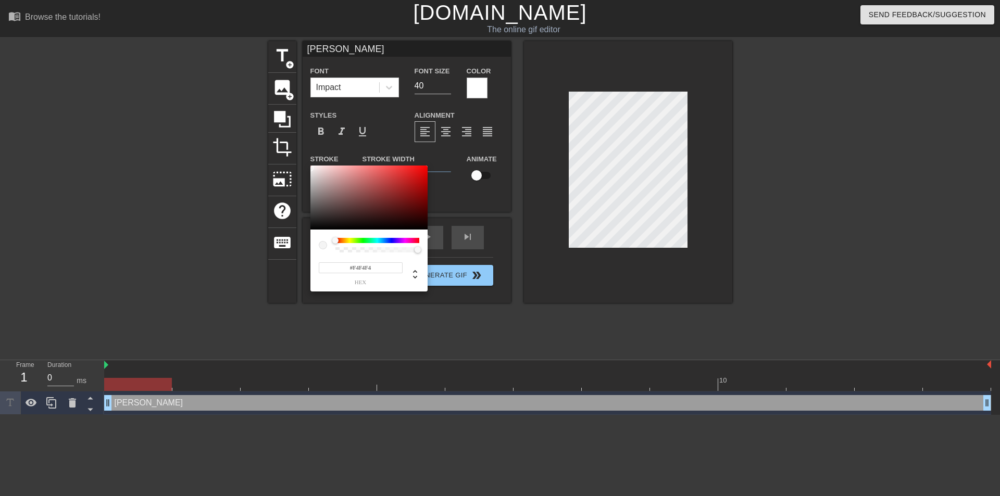
type input "#FFFFFF"
drag, startPoint x: 330, startPoint y: 176, endPoint x: 285, endPoint y: 162, distance: 47.4
click at [285, 162] on div "#FFFFFF hex" at bounding box center [500, 248] width 1000 height 496
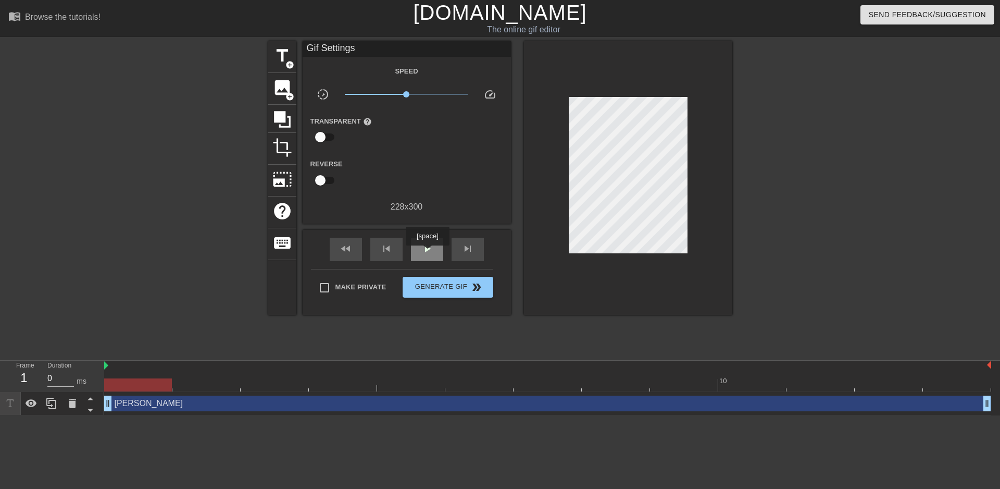
click at [427, 253] on span "play_arrow" at bounding box center [427, 248] width 13 height 13
click at [427, 253] on span "pause" at bounding box center [427, 248] width 13 height 13
click at [418, 247] on div "play_arrow" at bounding box center [427, 249] width 32 height 23
click at [418, 247] on div "pause" at bounding box center [427, 249] width 32 height 23
click at [418, 247] on div "play_arrow" at bounding box center [427, 249] width 32 height 23
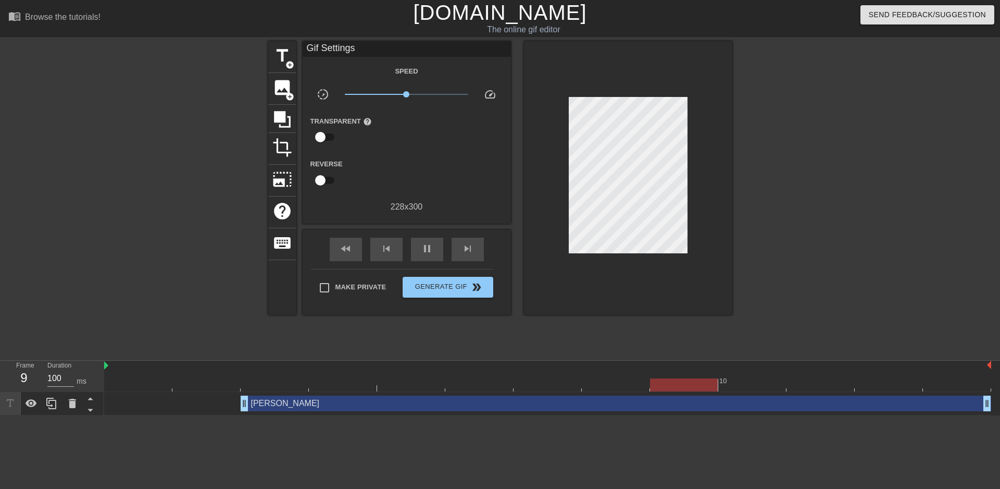
drag, startPoint x: 108, startPoint y: 403, endPoint x: 238, endPoint y: 403, distance: 129.7
click at [238, 403] on div "耀瑋 drag_handle drag_handle" at bounding box center [547, 403] width 887 height 16
click at [710, 184] on div at bounding box center [628, 177] width 208 height 273
drag, startPoint x: 243, startPoint y: 401, endPoint x: 199, endPoint y: 406, distance: 44.1
click at [245, 407] on div "耀瑋 drag_handle drag_handle" at bounding box center [581, 403] width 819 height 16
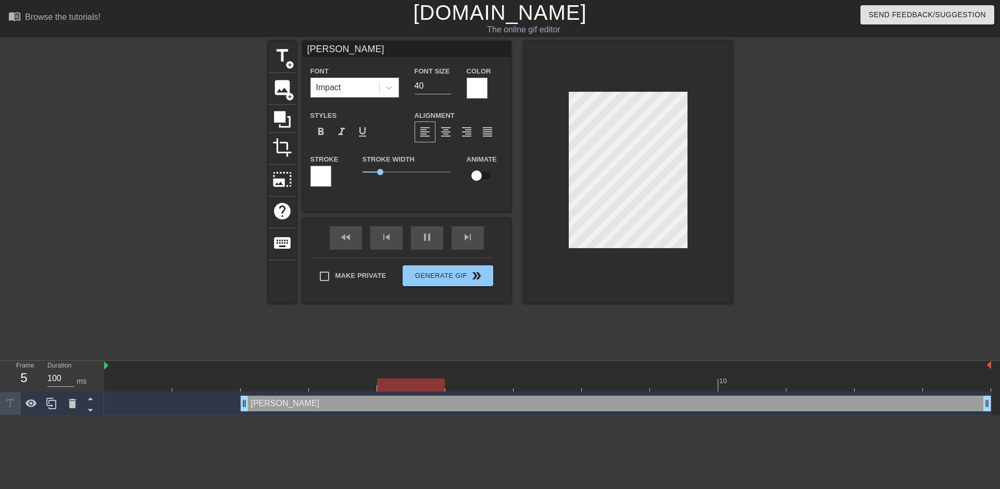
drag, startPoint x: 177, startPoint y: 406, endPoint x: 230, endPoint y: 404, distance: 53.7
click at [230, 404] on div "耀瑋 drag_handle drag_handle" at bounding box center [547, 403] width 887 height 16
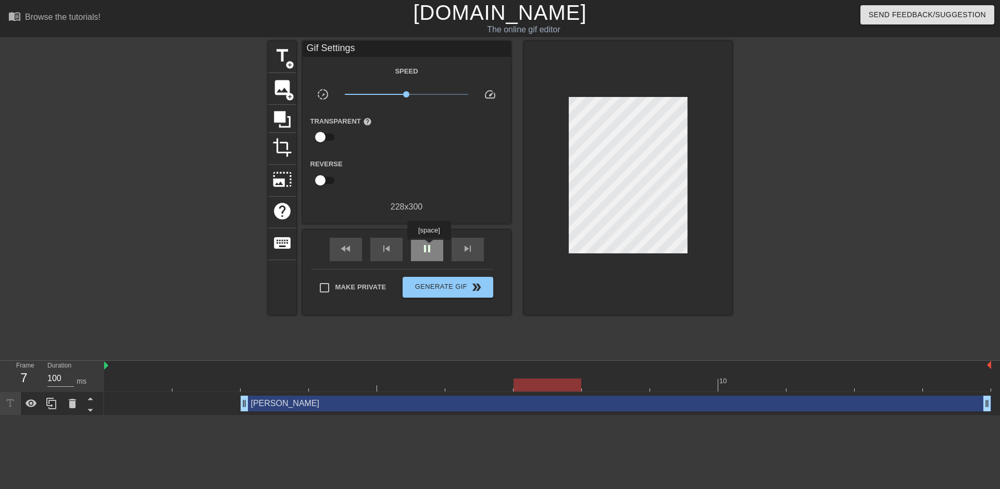
click at [429, 247] on span "pause" at bounding box center [427, 248] width 13 height 13
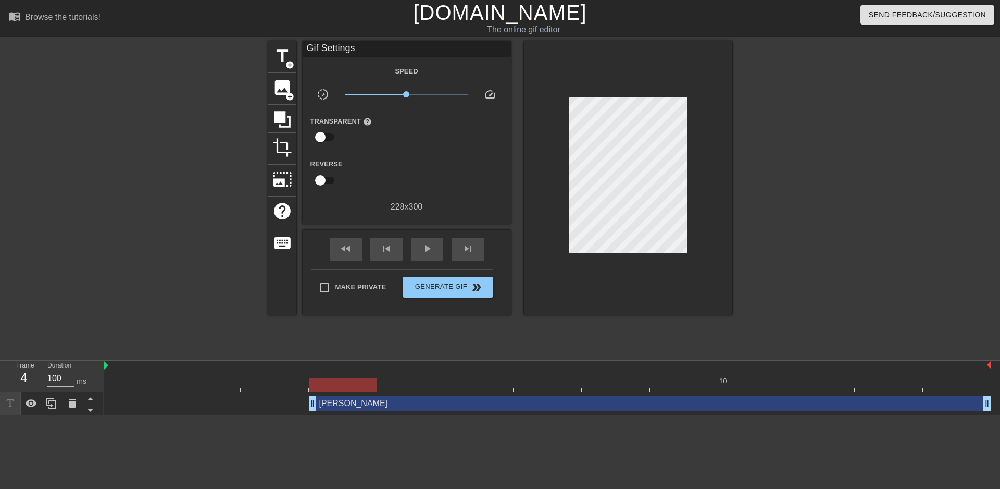
drag, startPoint x: 244, startPoint y: 406, endPoint x: 284, endPoint y: 400, distance: 40.0
click at [284, 400] on div "耀瑋 drag_handle drag_handle" at bounding box center [547, 403] width 887 height 16
drag, startPoint x: 419, startPoint y: 238, endPoint x: 424, endPoint y: 246, distance: 9.1
click at [420, 241] on div "play_arrow" at bounding box center [427, 249] width 32 height 23
click at [716, 198] on div at bounding box center [628, 177] width 208 height 273
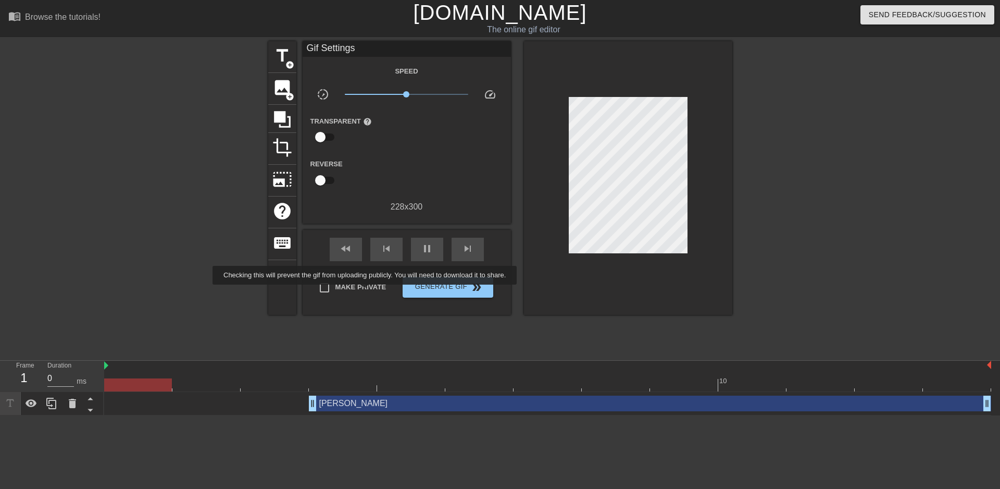
type input "100"
click at [367, 292] on label "Make Private" at bounding box center [350, 288] width 73 height 22
click at [335, 292] on input "Make Private" at bounding box center [325, 288] width 22 height 22
checkbox input "true"
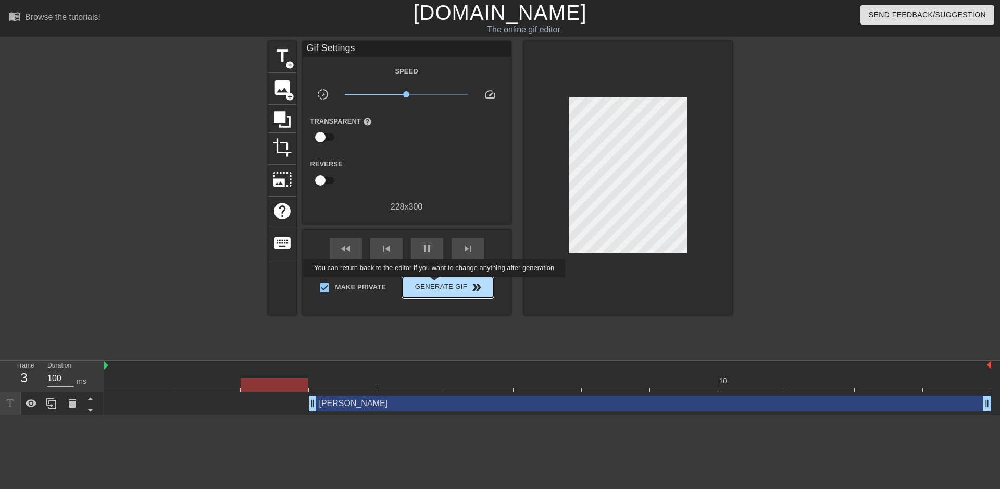
click at [439, 284] on span "Generate Gif double_arrow" at bounding box center [448, 287] width 82 height 13
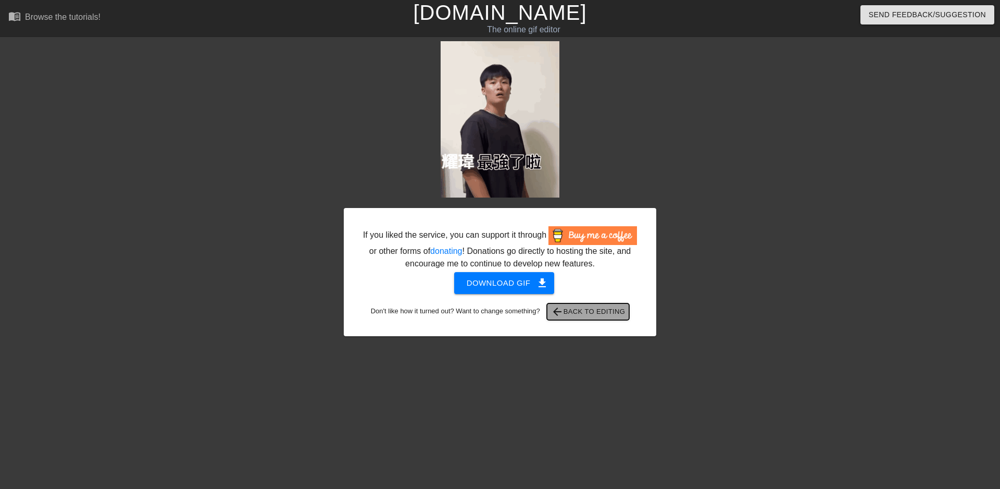
click at [586, 314] on span "arrow_back Back to Editing" at bounding box center [588, 311] width 74 height 13
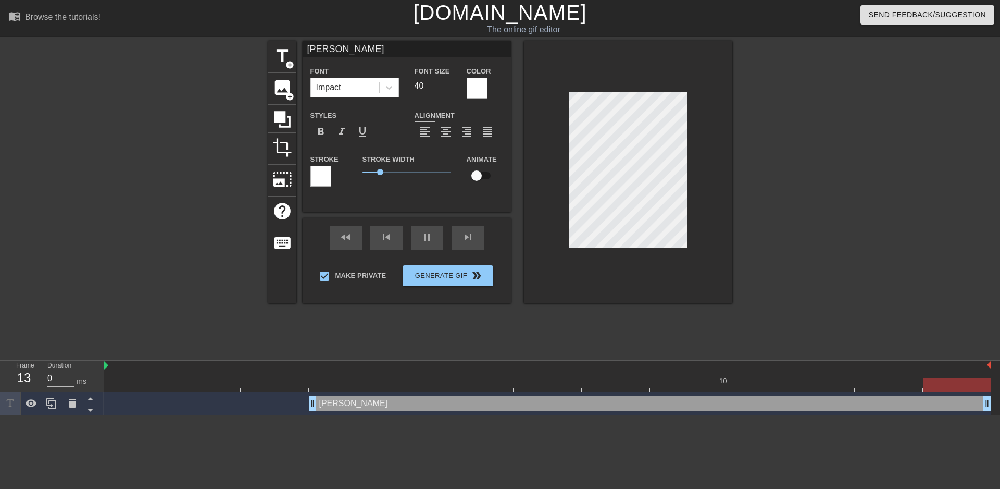
type input "100"
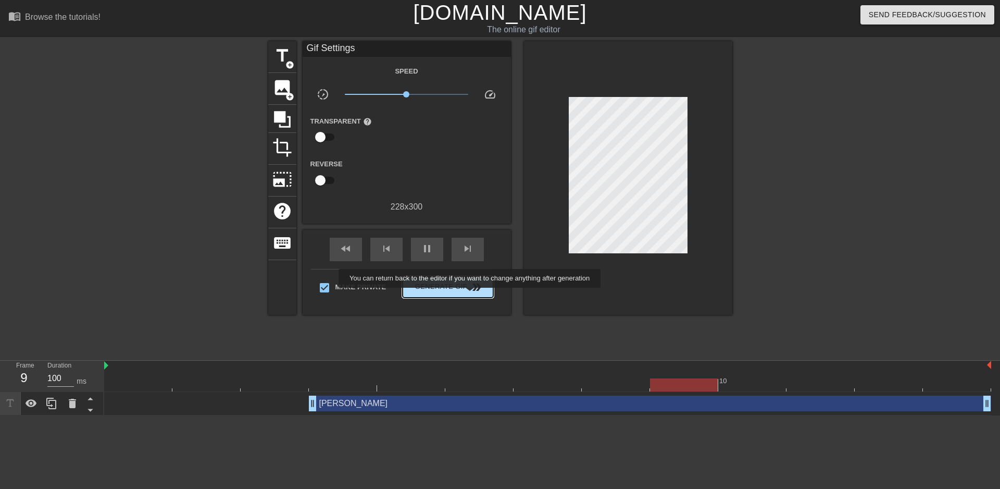
click at [471, 295] on button "Generate Gif double_arrow" at bounding box center [448, 287] width 90 height 21
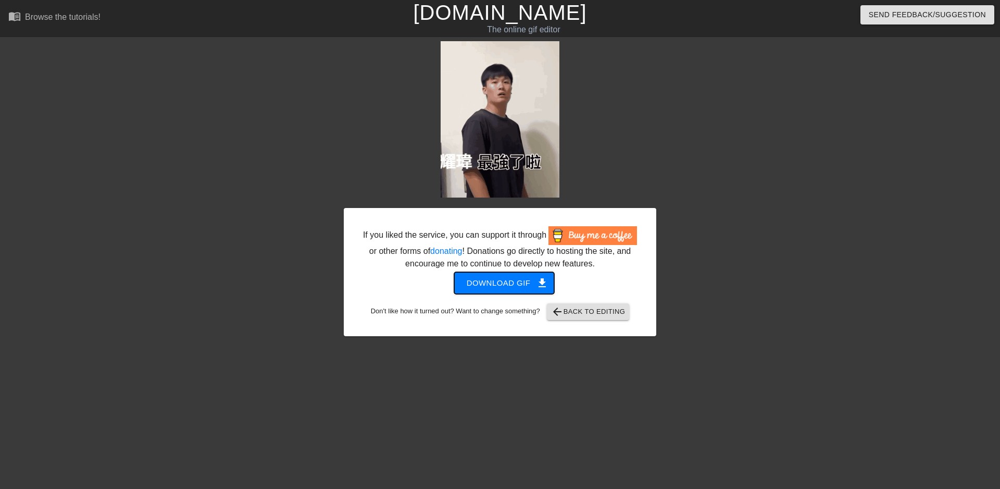
click at [514, 285] on span "Download gif get_app" at bounding box center [505, 283] width 76 height 14
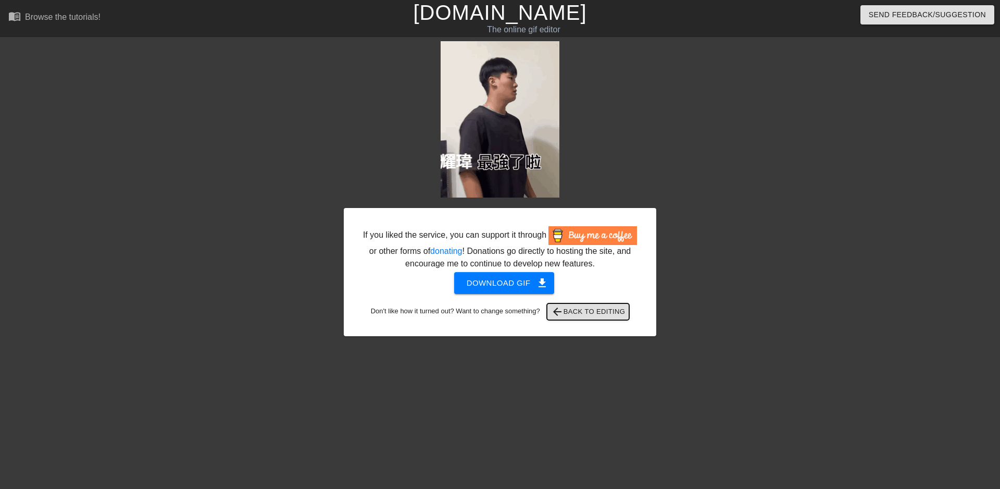
click at [577, 315] on span "arrow_back Back to Editing" at bounding box center [588, 311] width 74 height 13
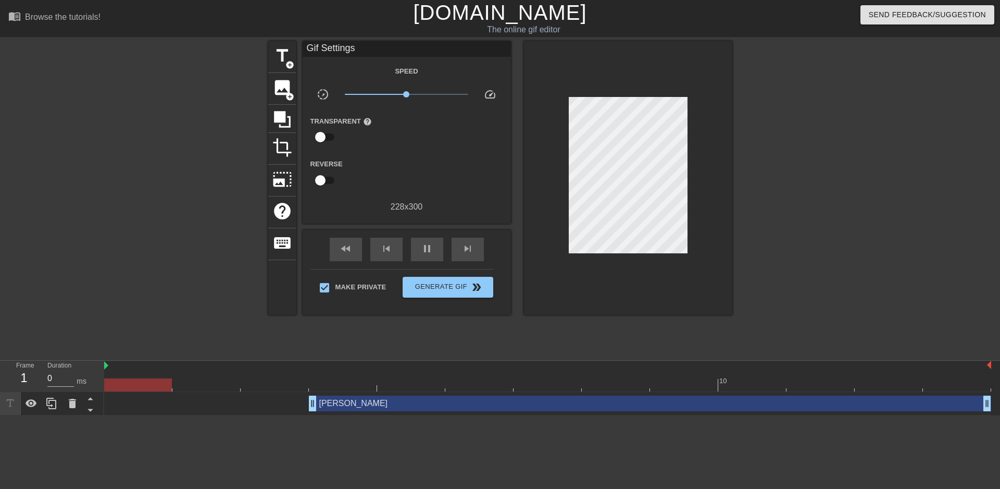
type input "100"
